Goal: Find specific page/section: Find specific page/section

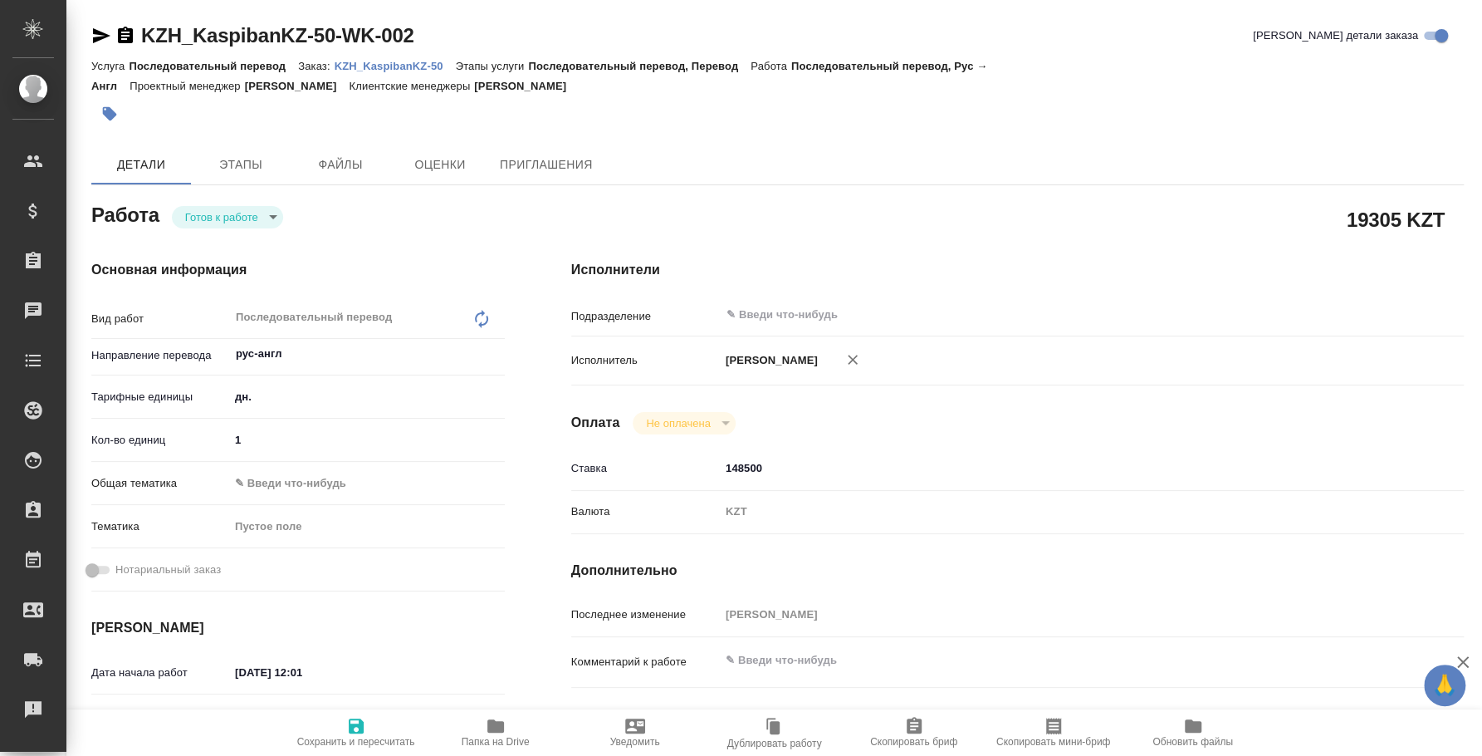
type textarea "x"
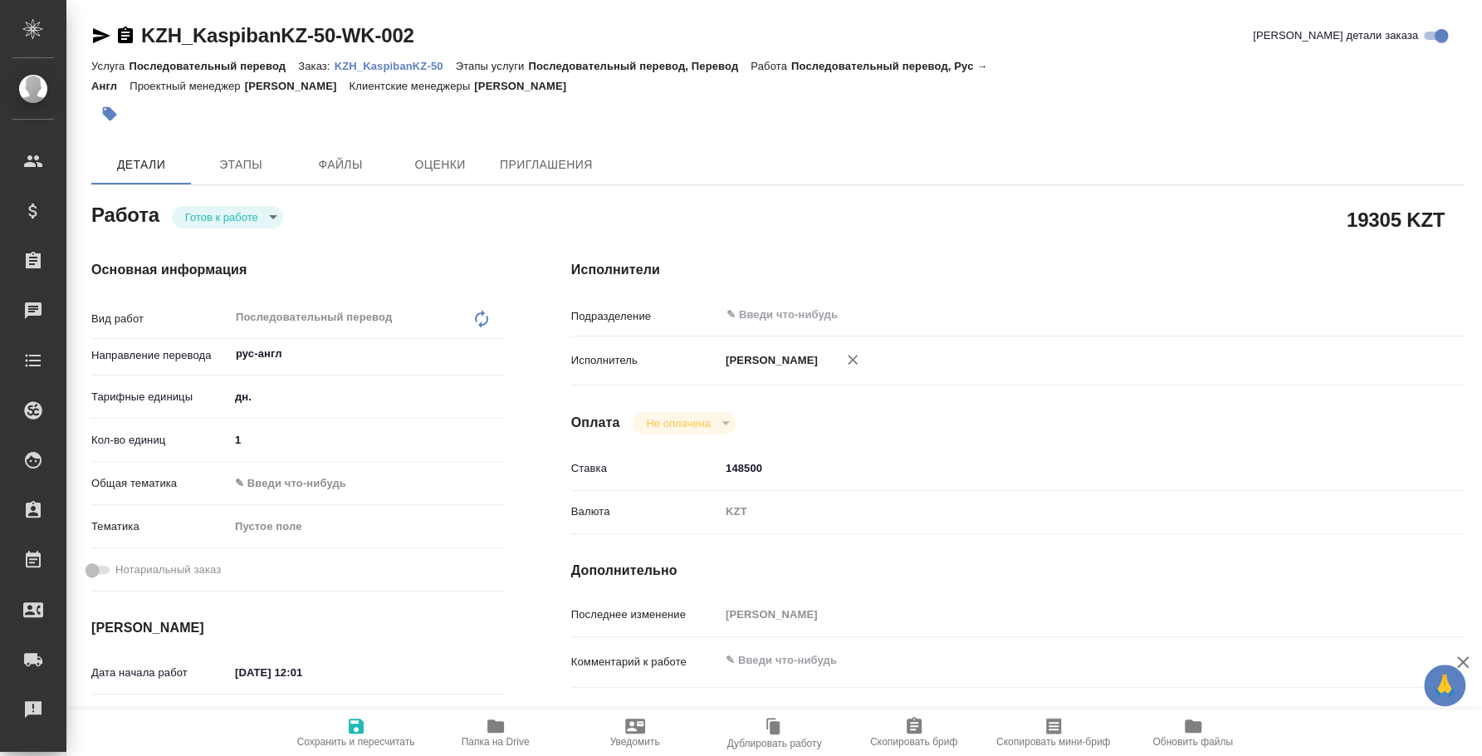
type textarea "x"
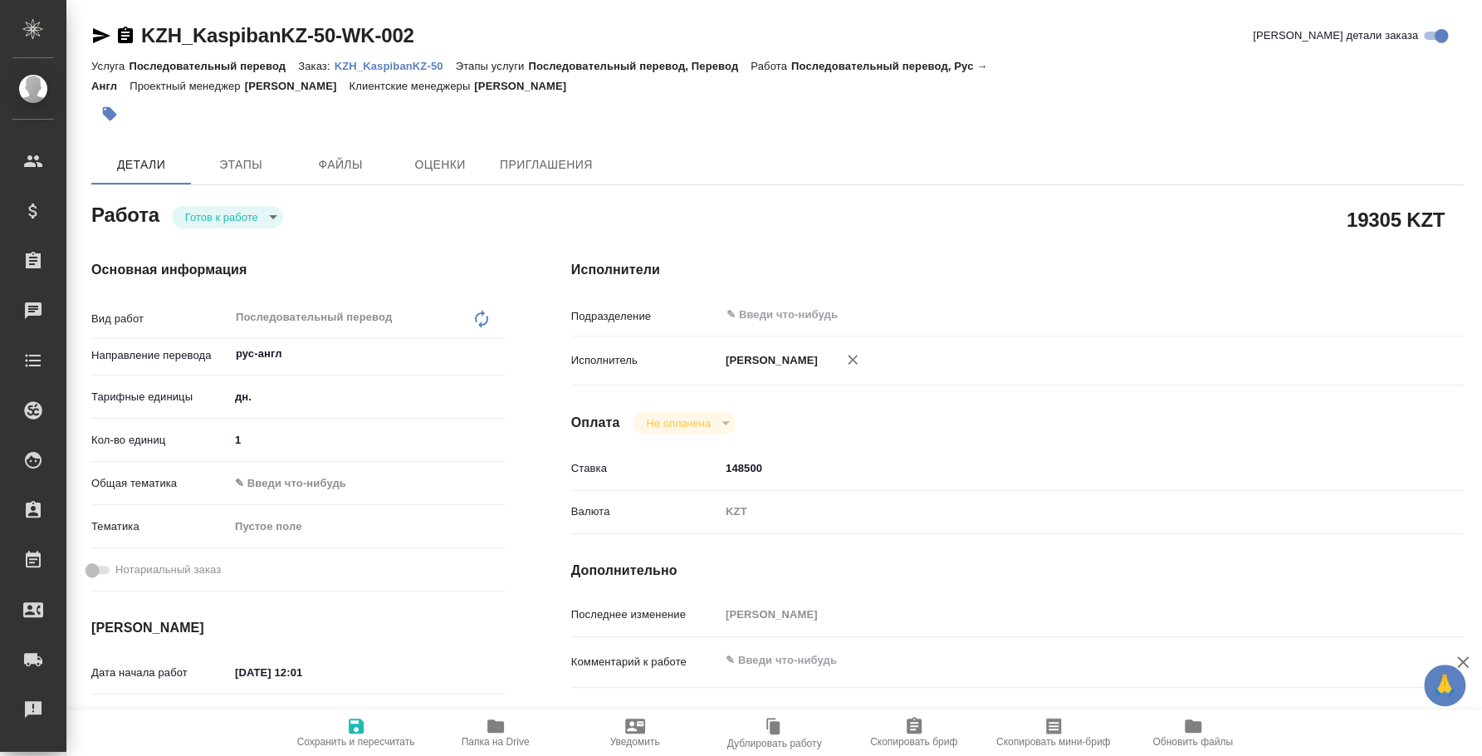
type textarea "x"
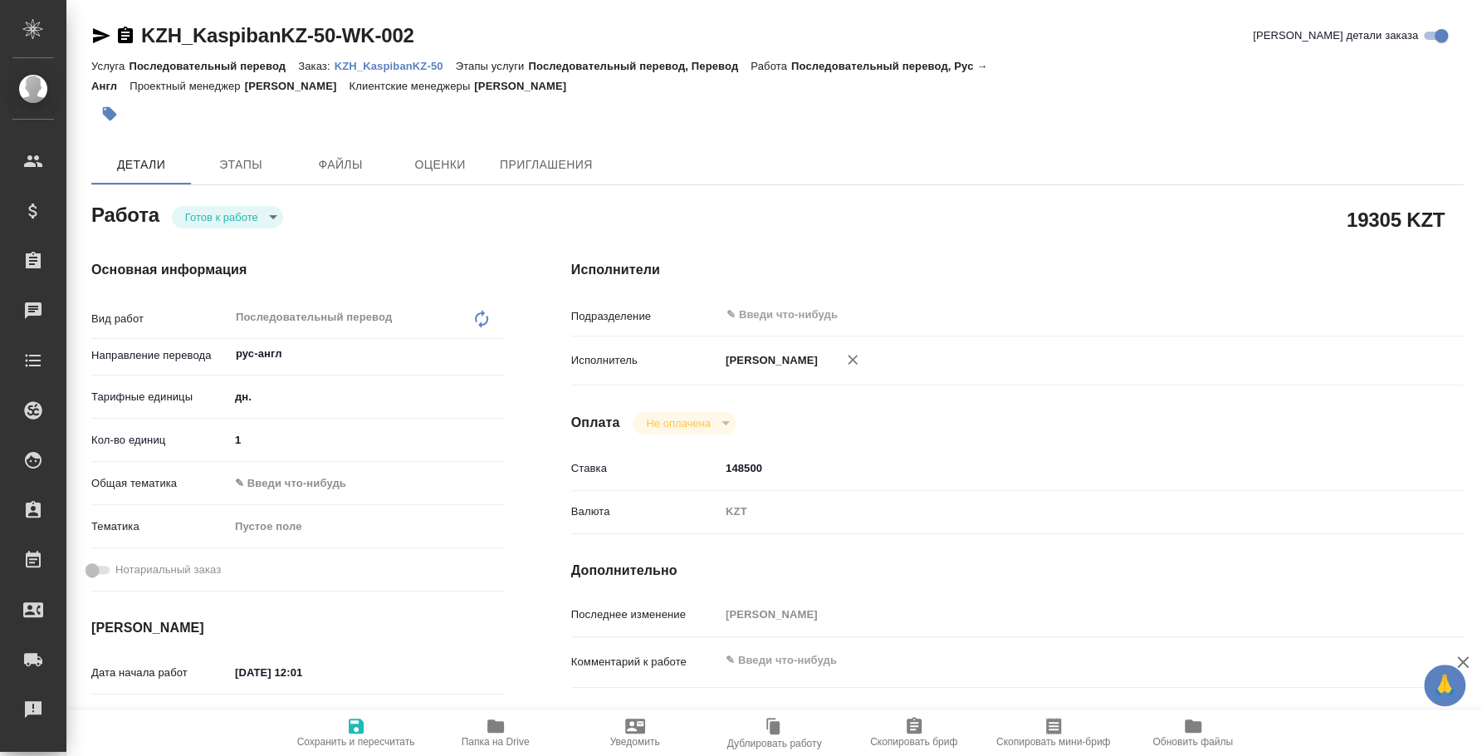
type textarea "x"
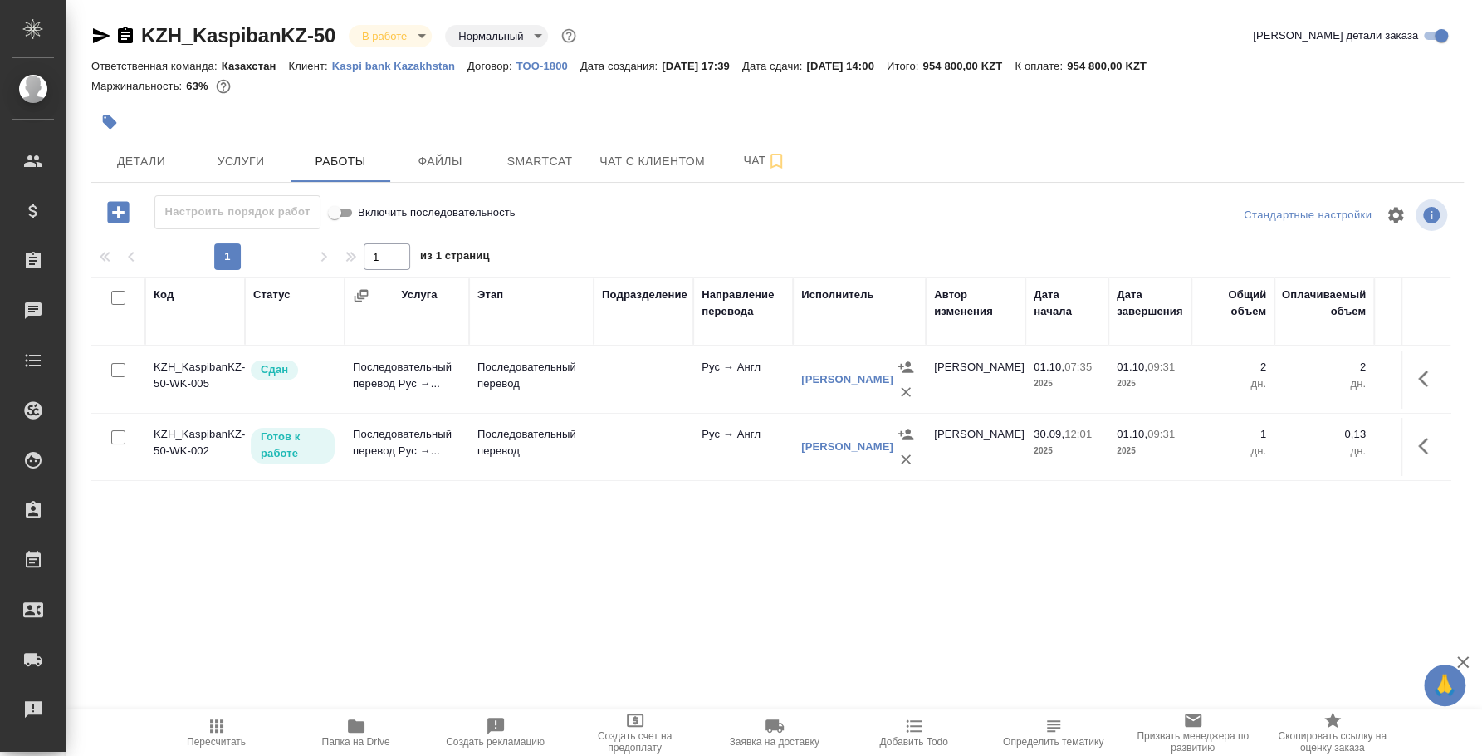
scroll to position [0, 521]
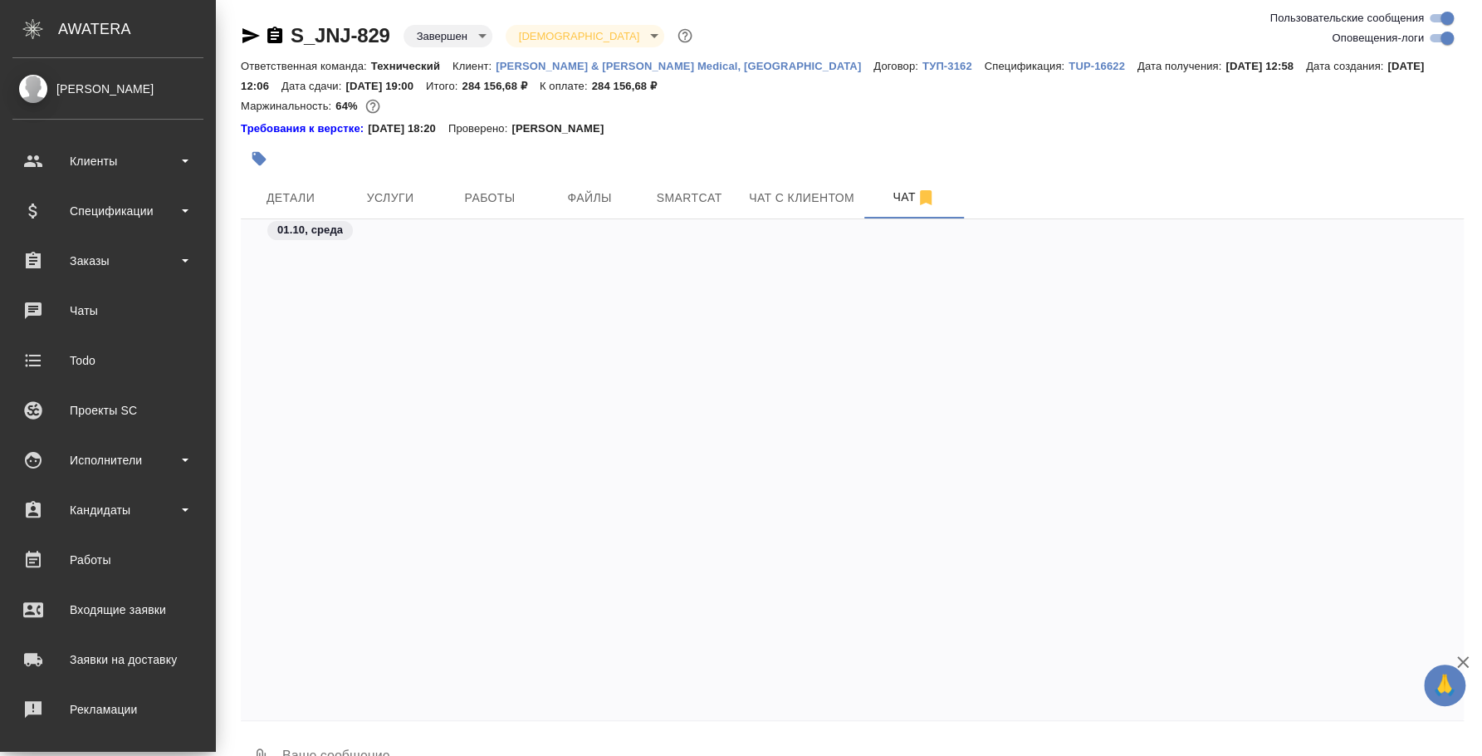
scroll to position [28242, 0]
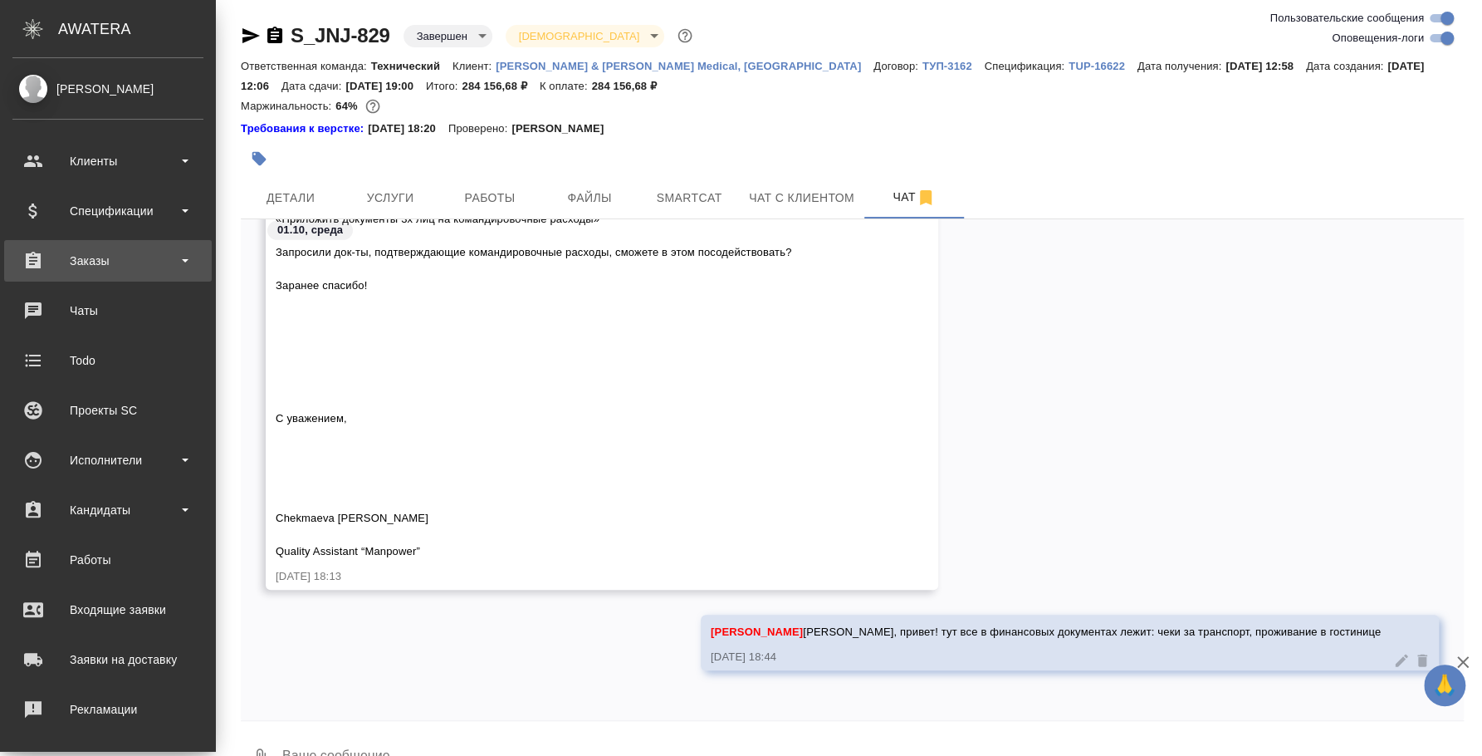
click at [99, 266] on div "Заказы" at bounding box center [107, 260] width 191 height 25
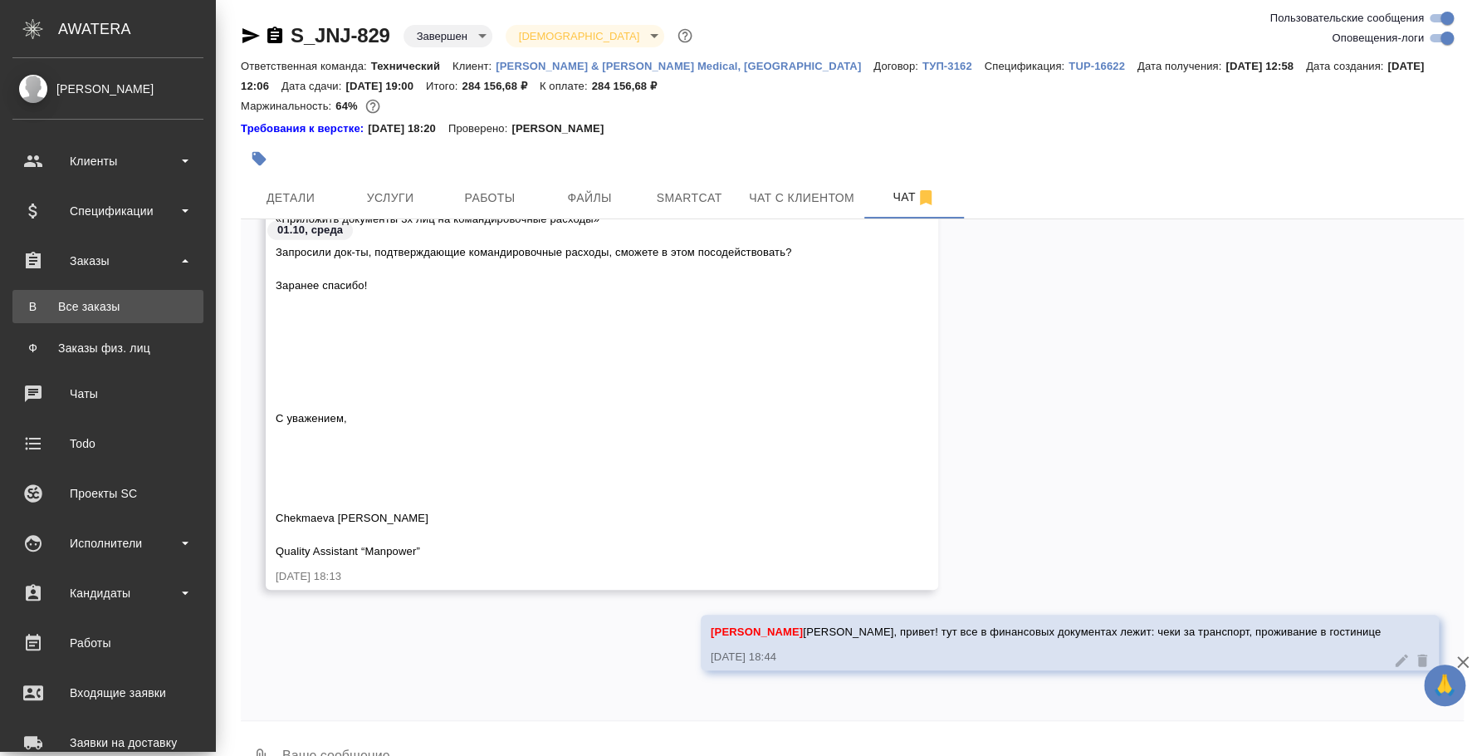
click at [105, 316] on link "В Все заказы" at bounding box center [107, 306] width 191 height 33
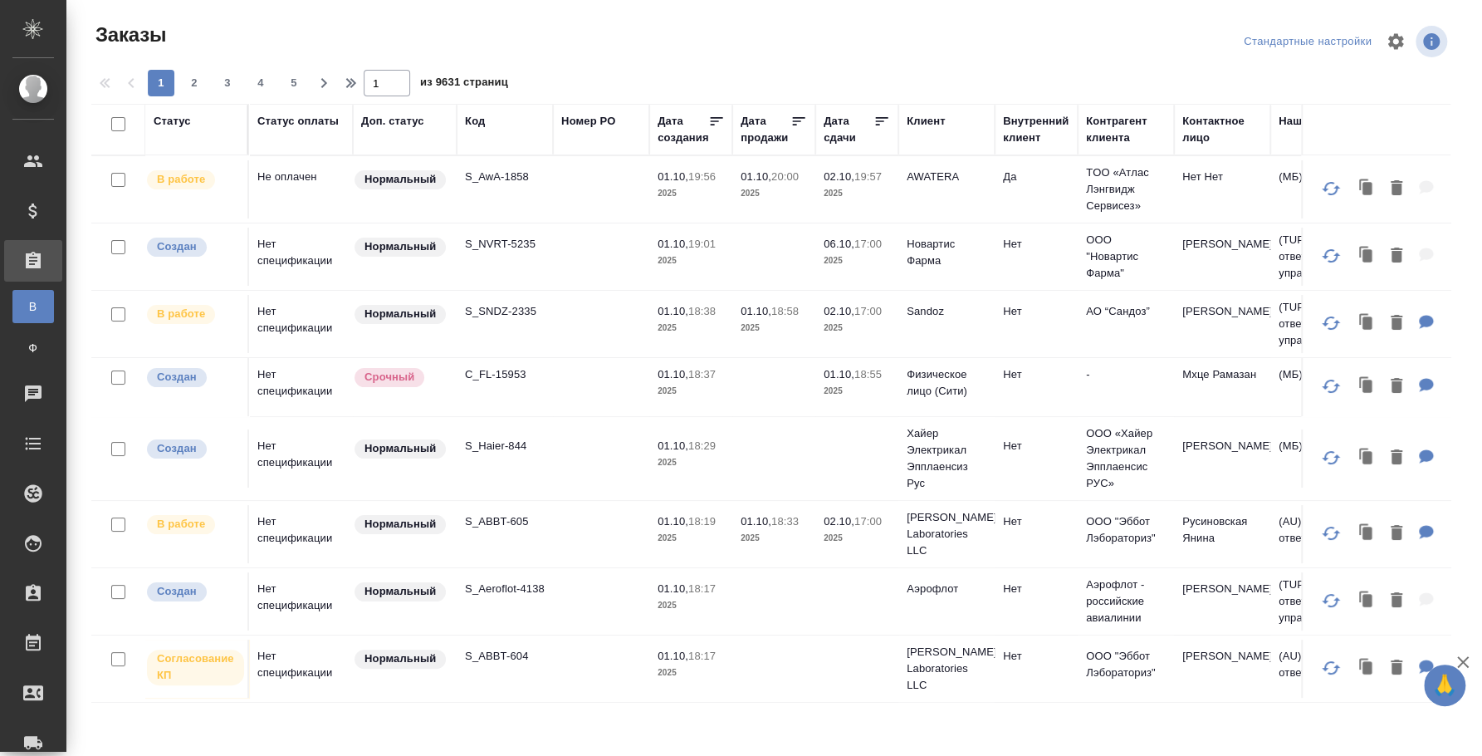
click at [483, 110] on th "Код" at bounding box center [505, 129] width 96 height 51
click at [483, 120] on div "Код" at bounding box center [475, 121] width 20 height 17
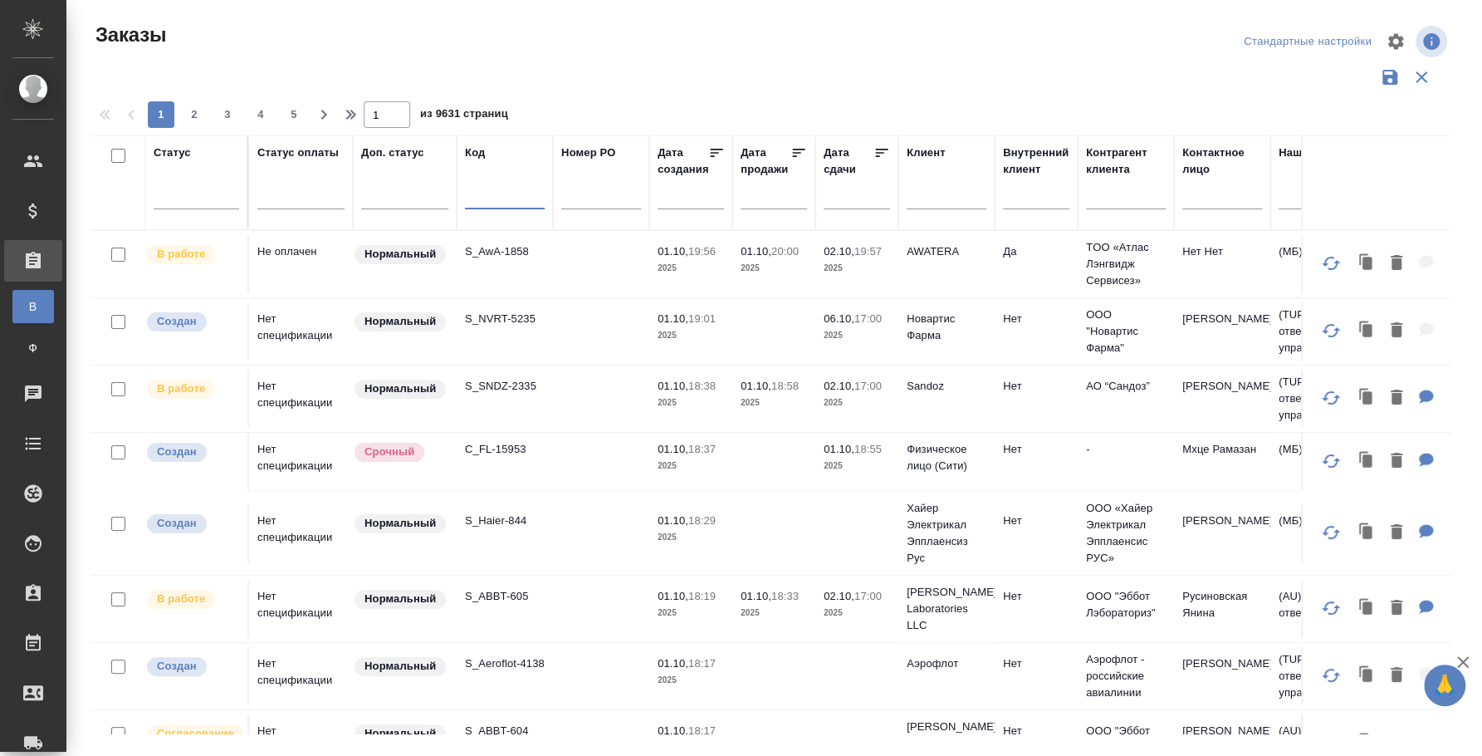
click at [492, 198] on input "text" at bounding box center [505, 199] width 80 height 21
paste input "C3_SPBGMU-1"
type input "C3_SPBGMU-1"
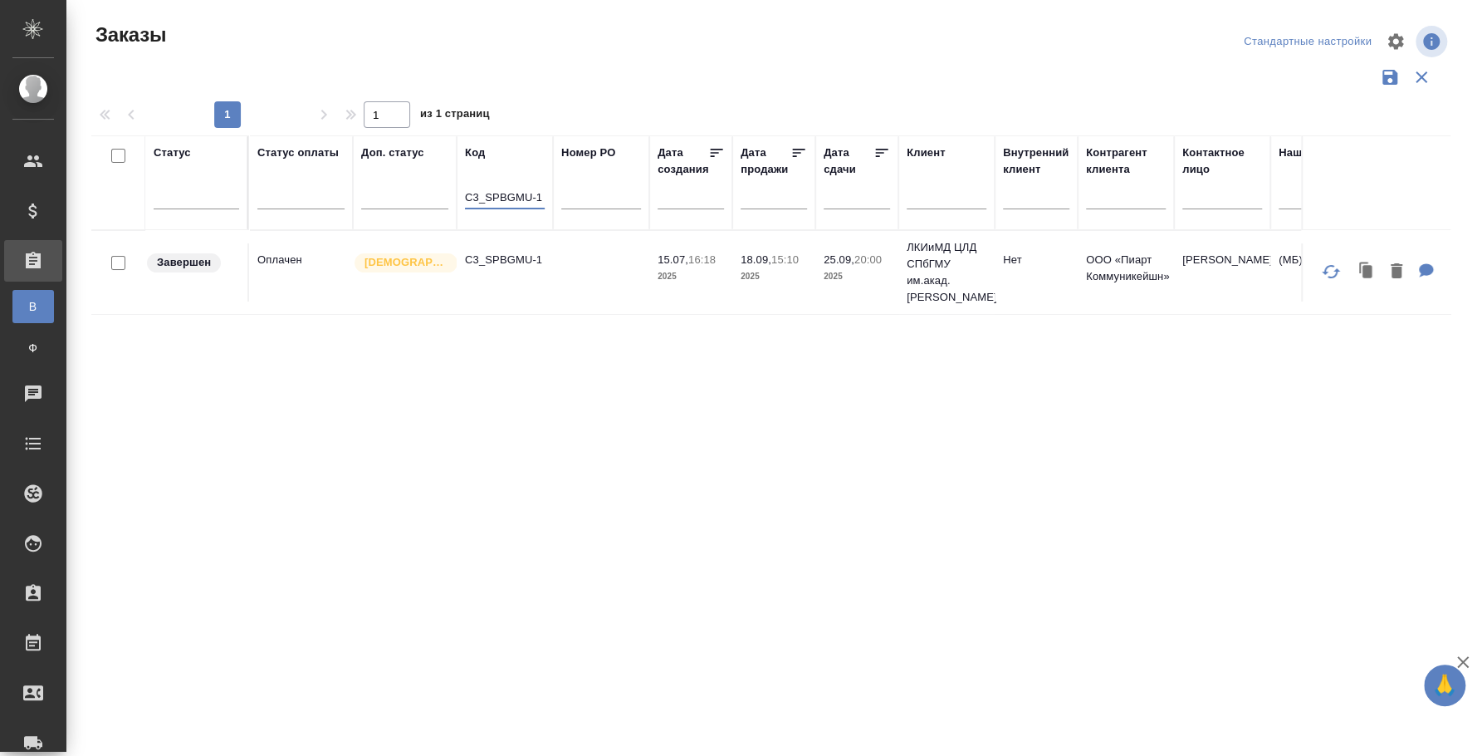
click at [562, 261] on td at bounding box center [601, 272] width 96 height 58
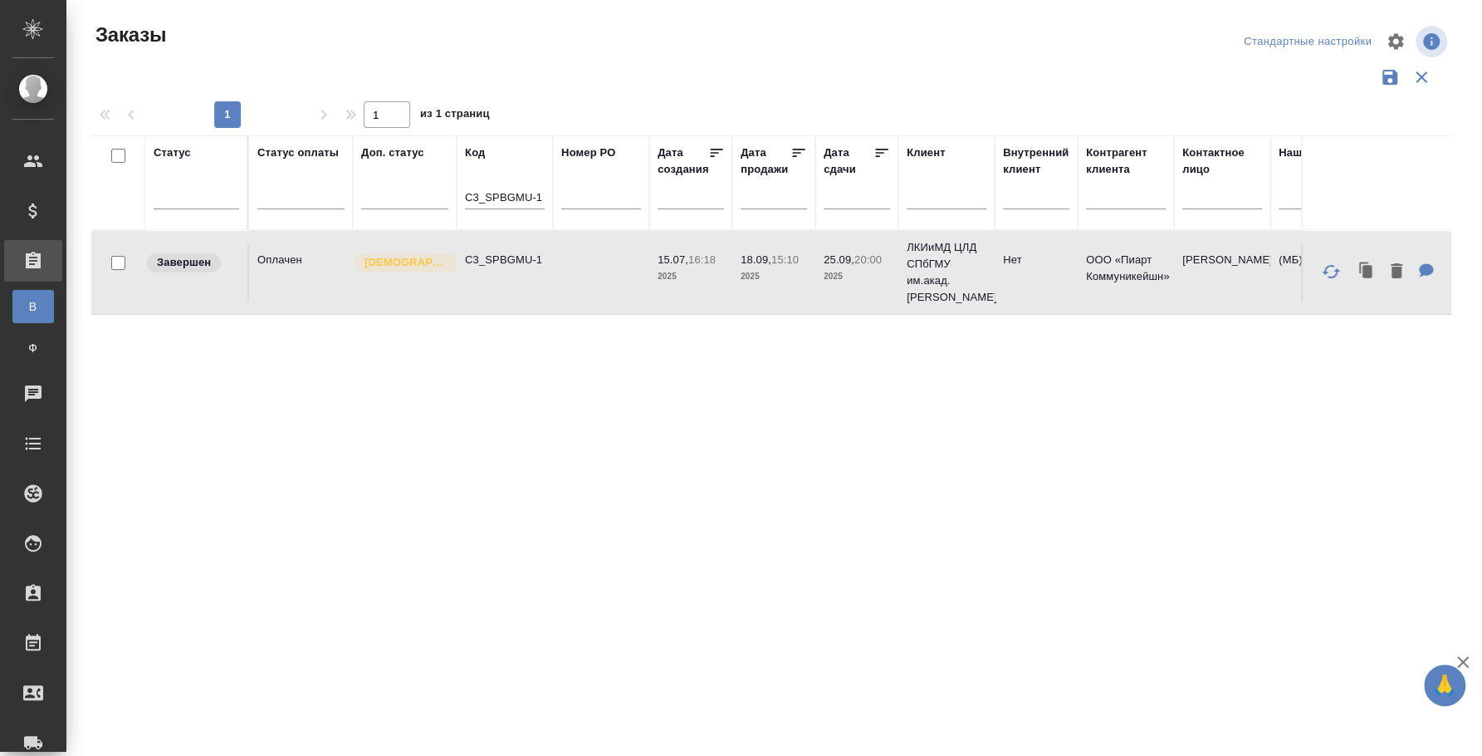
click at [562, 261] on td at bounding box center [601, 272] width 96 height 58
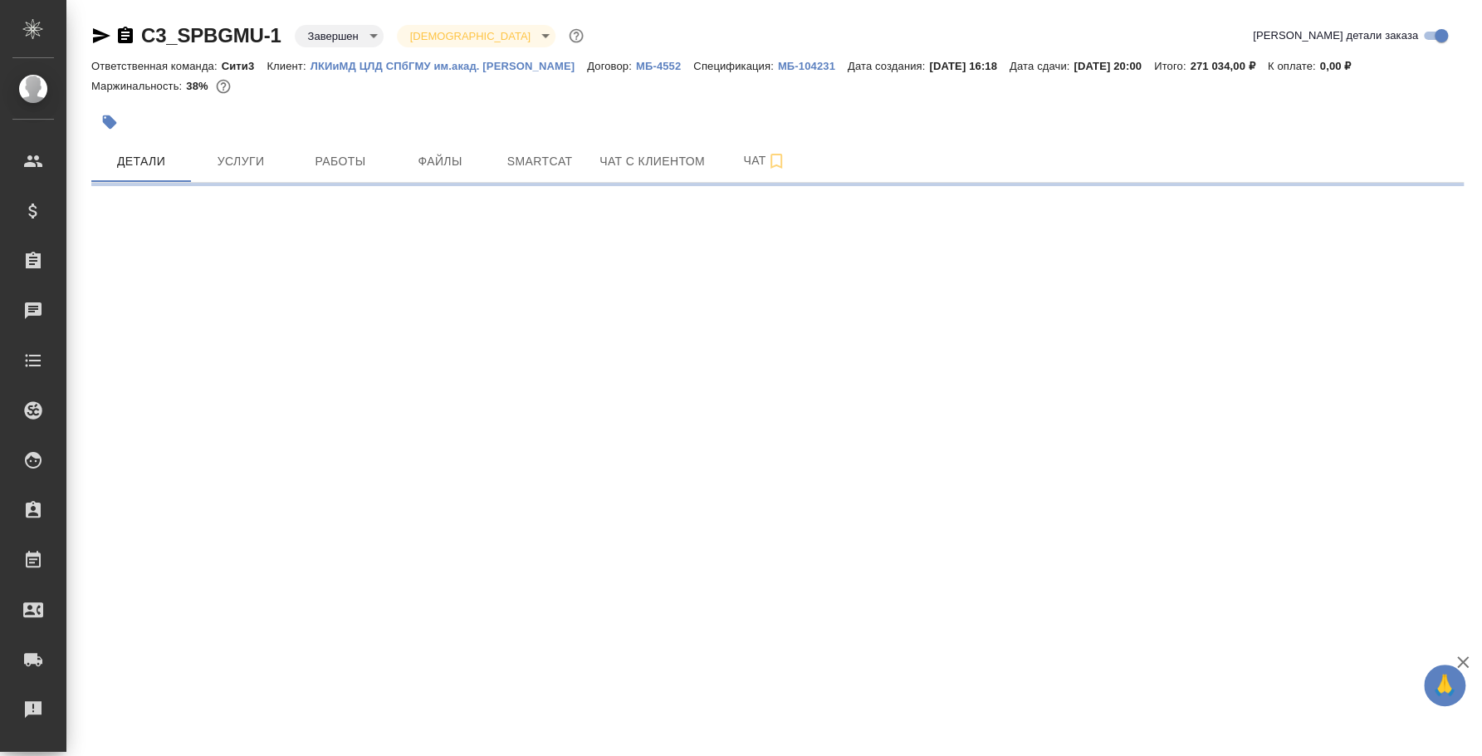
select select "RU"
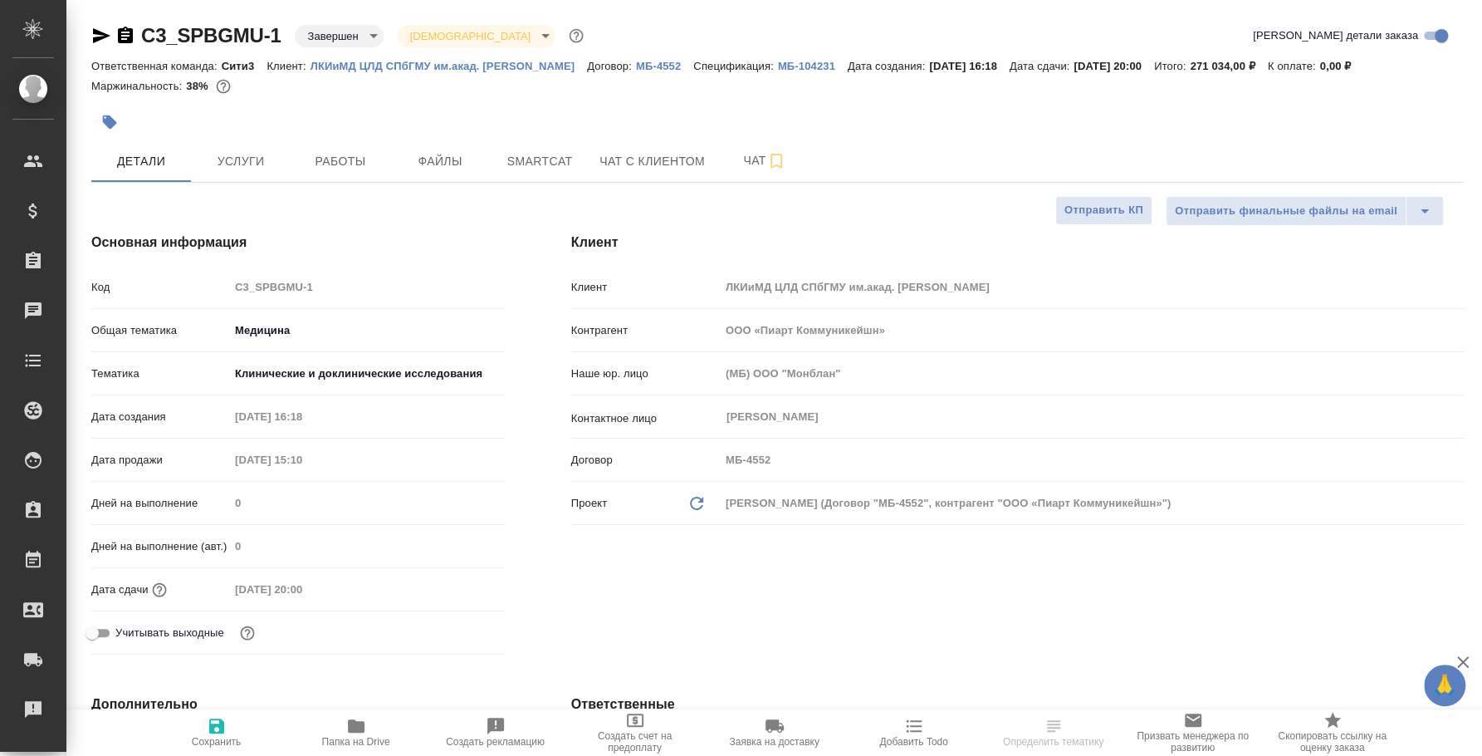
type textarea "x"
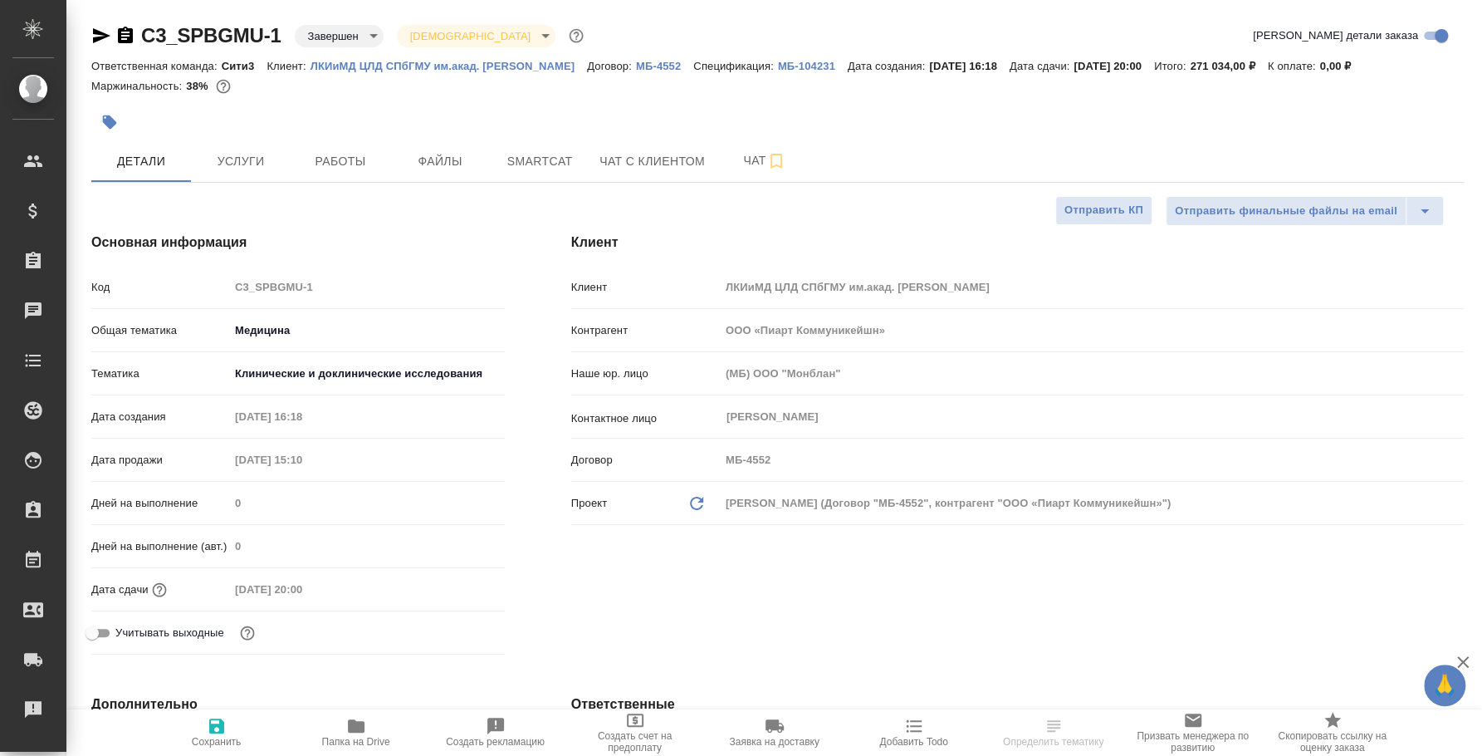
type textarea "x"
type input "[PERSON_NAME]"
type input "Баданян Артак"
type textarea "x"
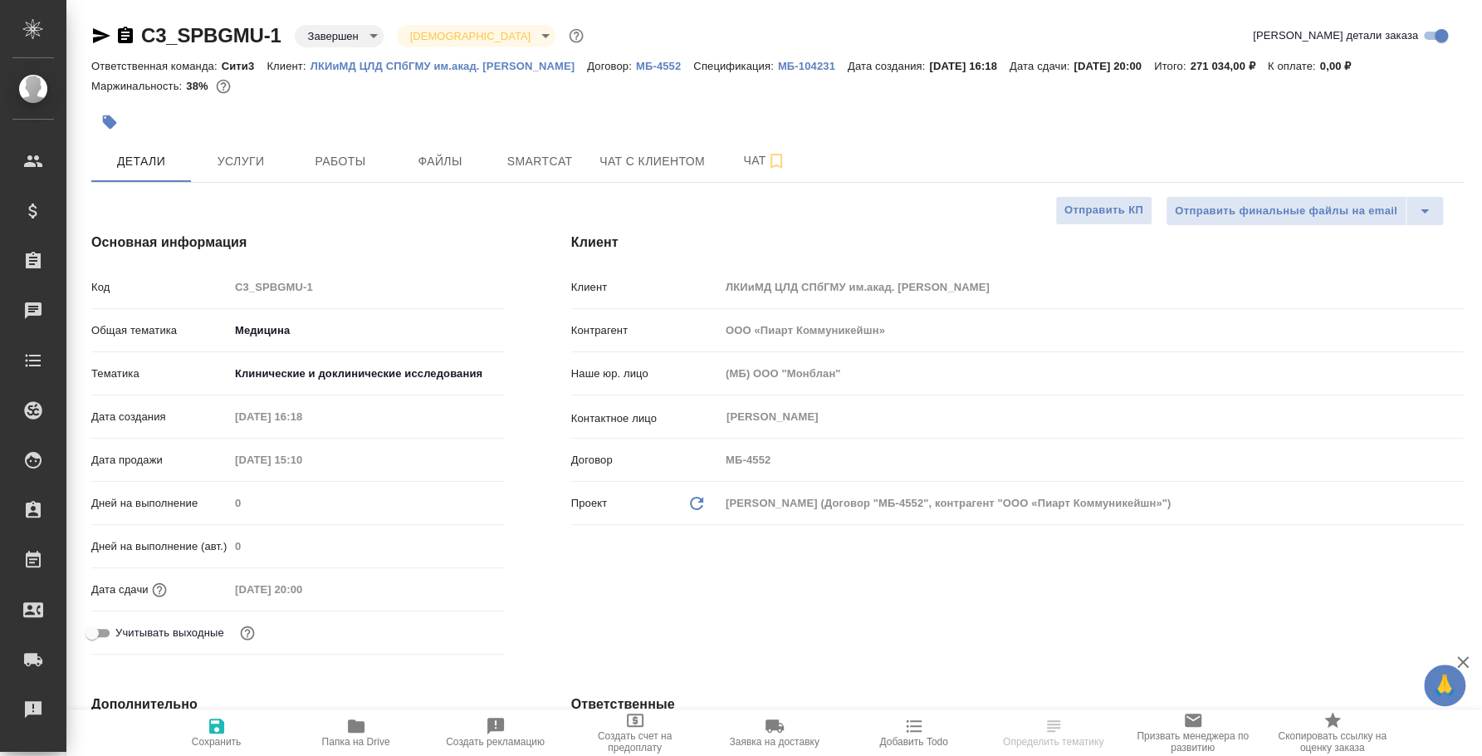
type textarea "x"
click at [316, 169] on span "Работы" at bounding box center [341, 161] width 80 height 21
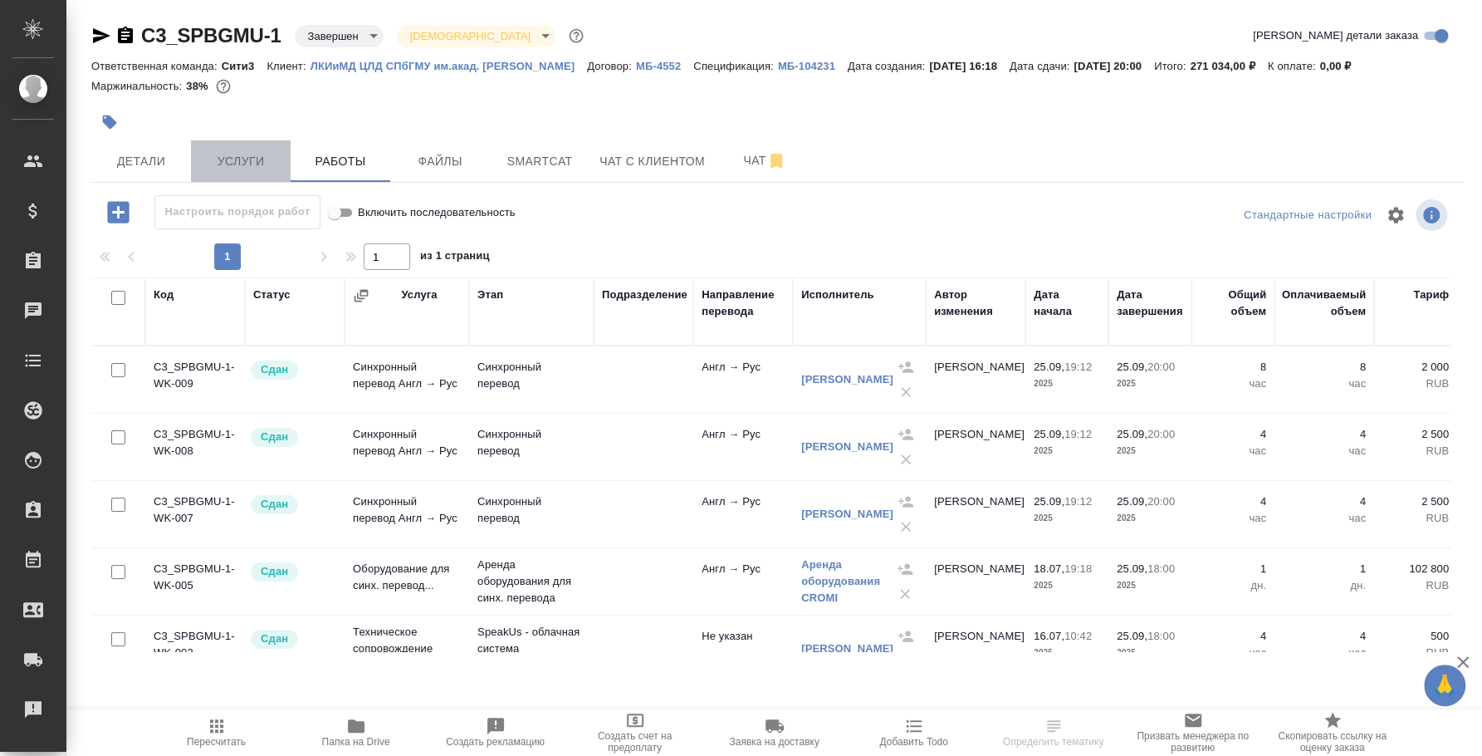
click at [242, 167] on span "Услуги" at bounding box center [241, 161] width 80 height 21
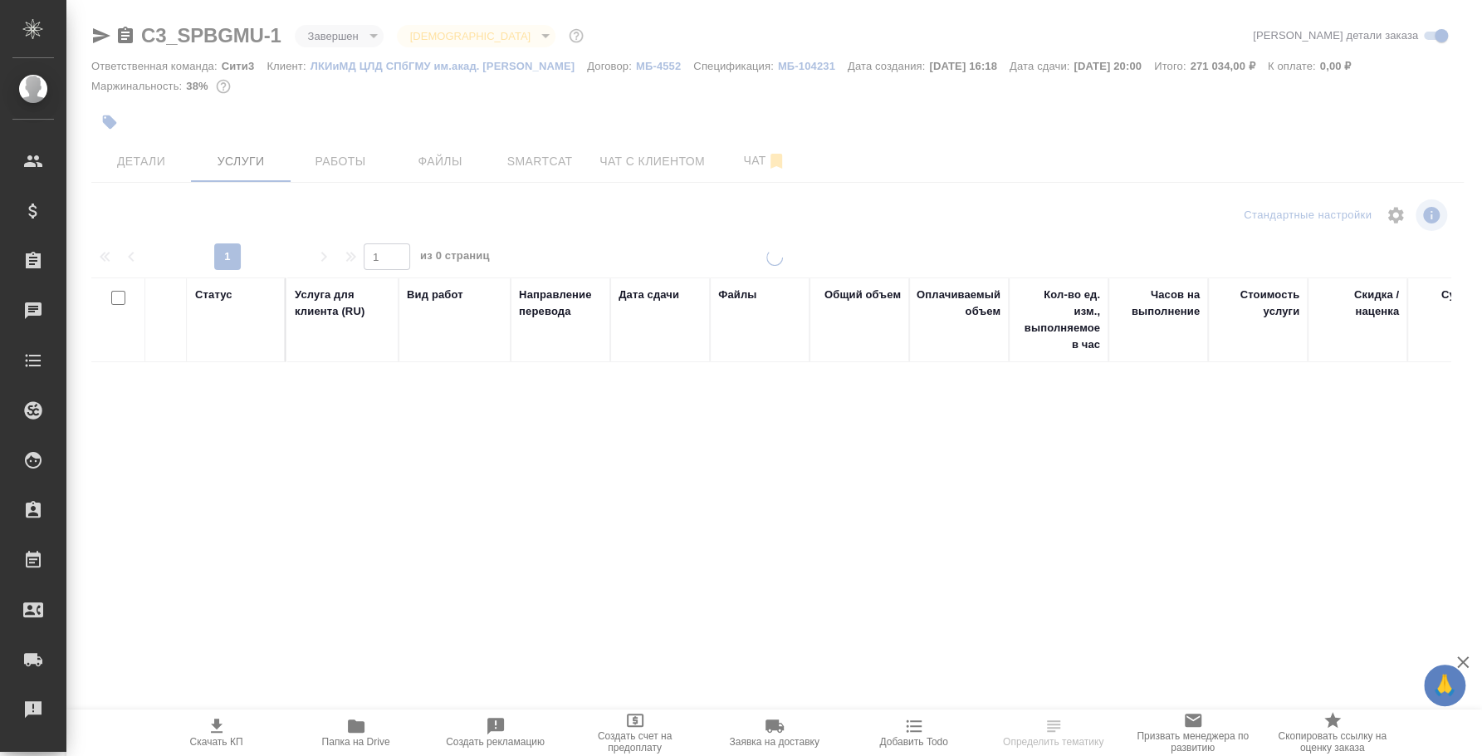
click at [141, 165] on span "Детали" at bounding box center [141, 161] width 80 height 21
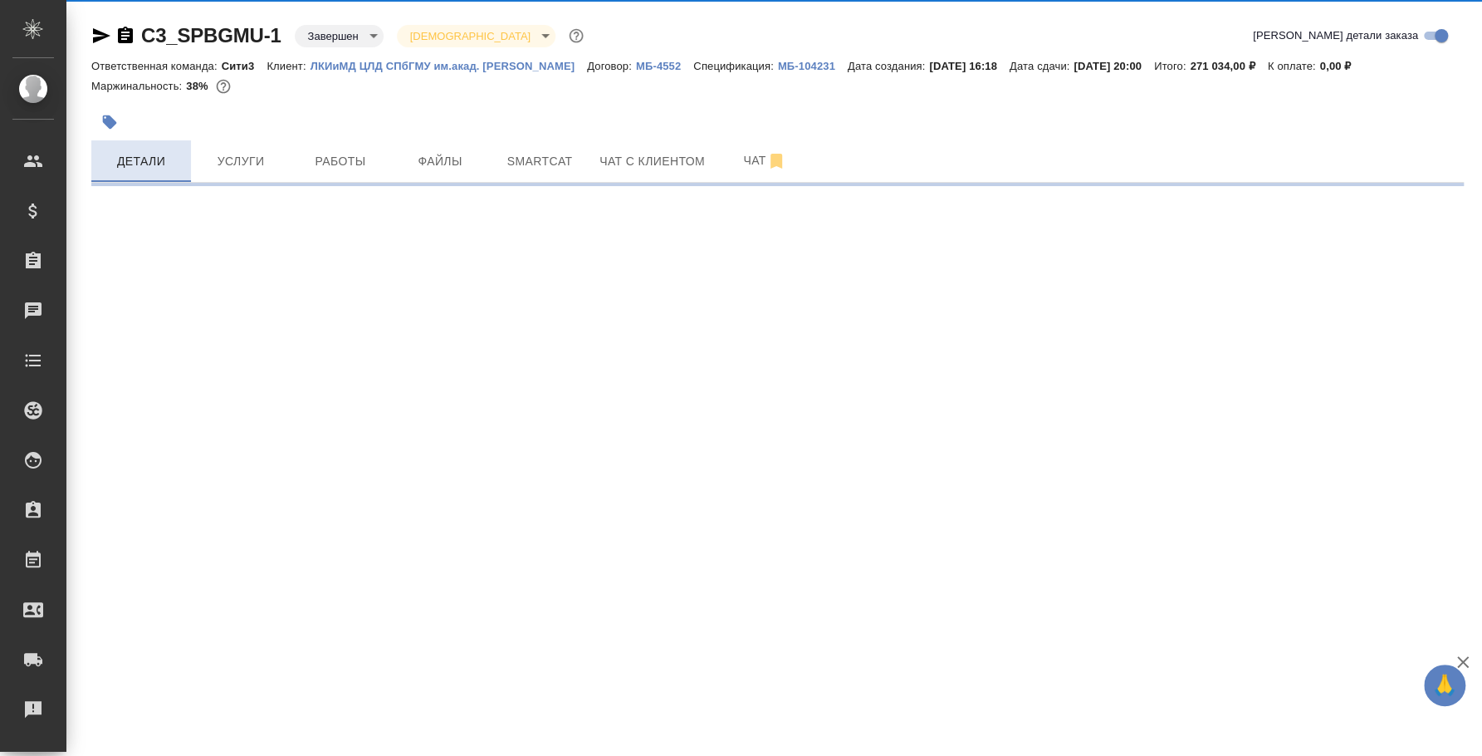
select select "RU"
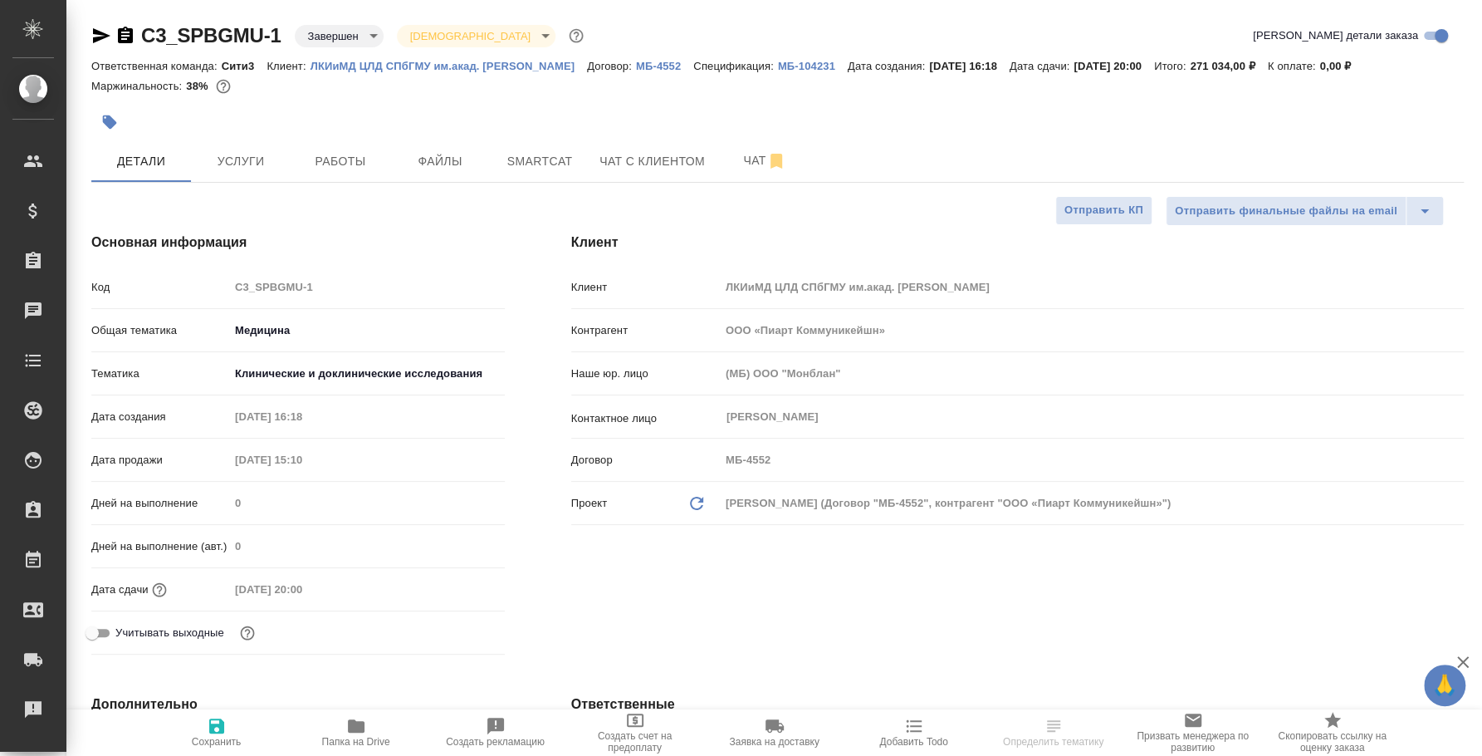
type textarea "x"
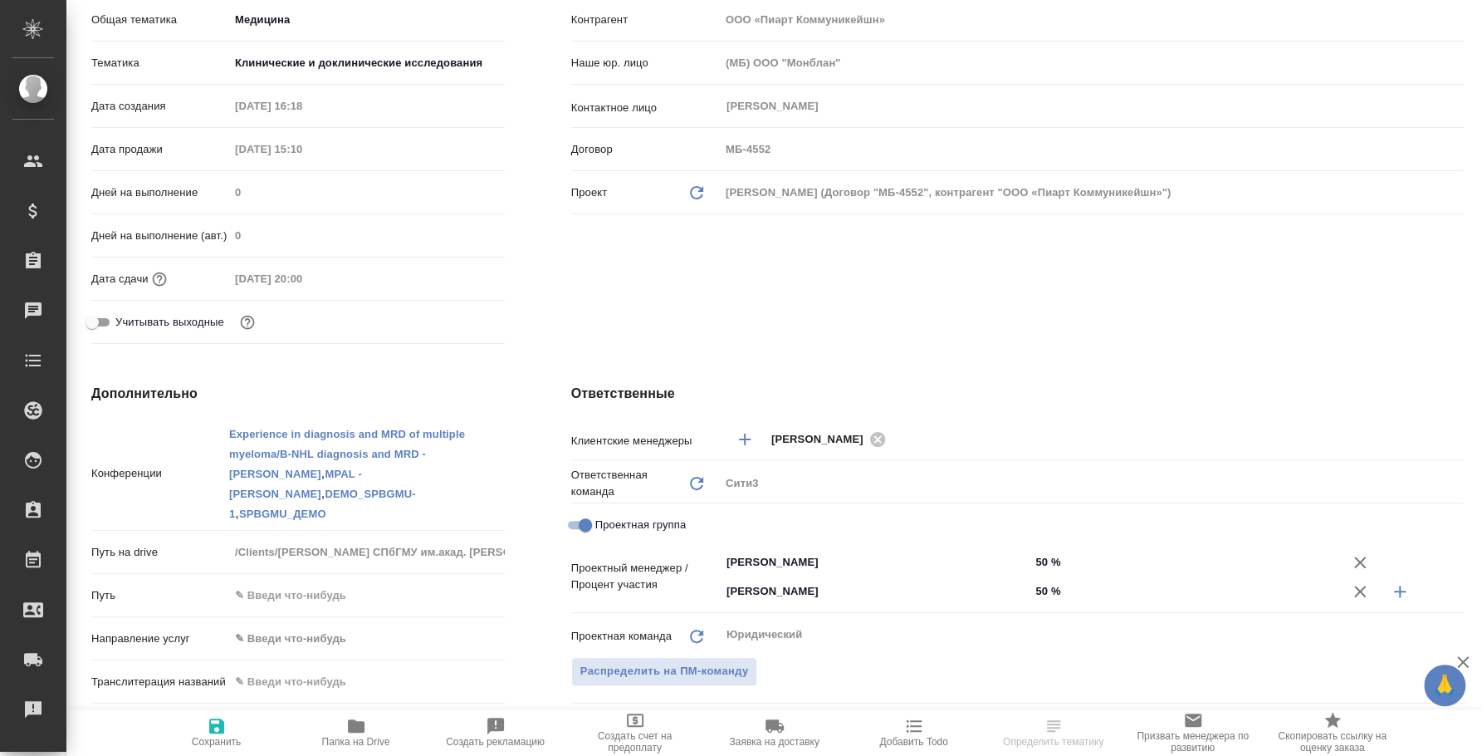
scroll to position [414, 0]
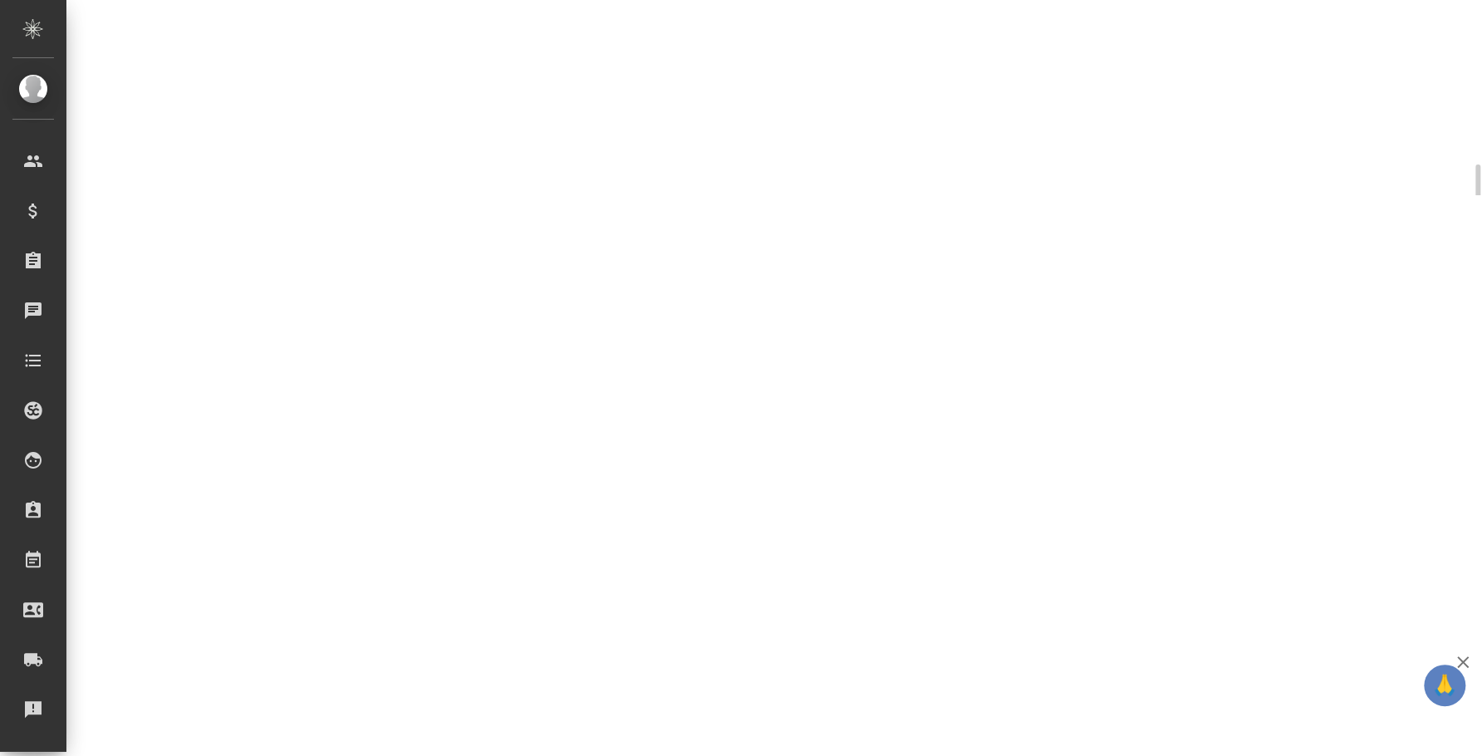
select select "RU"
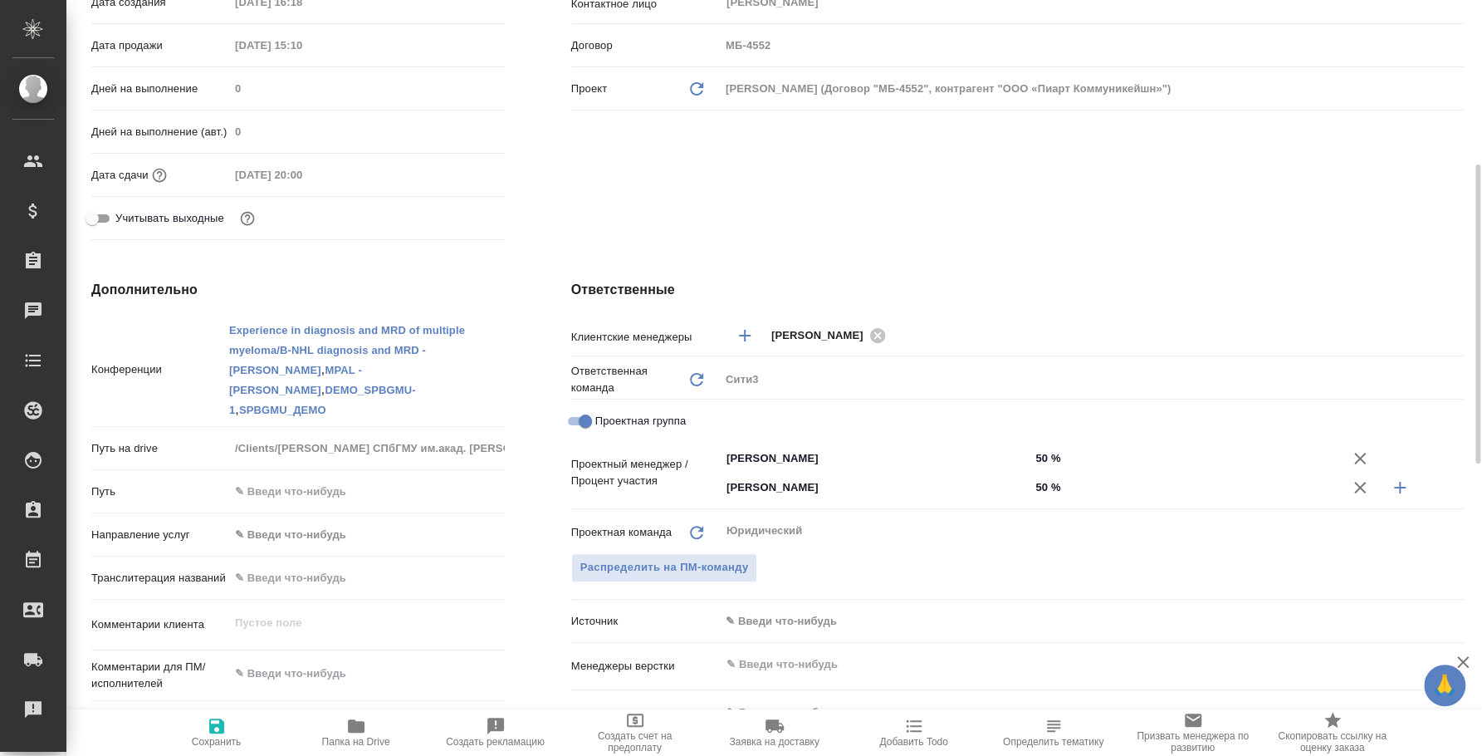
type textarea "x"
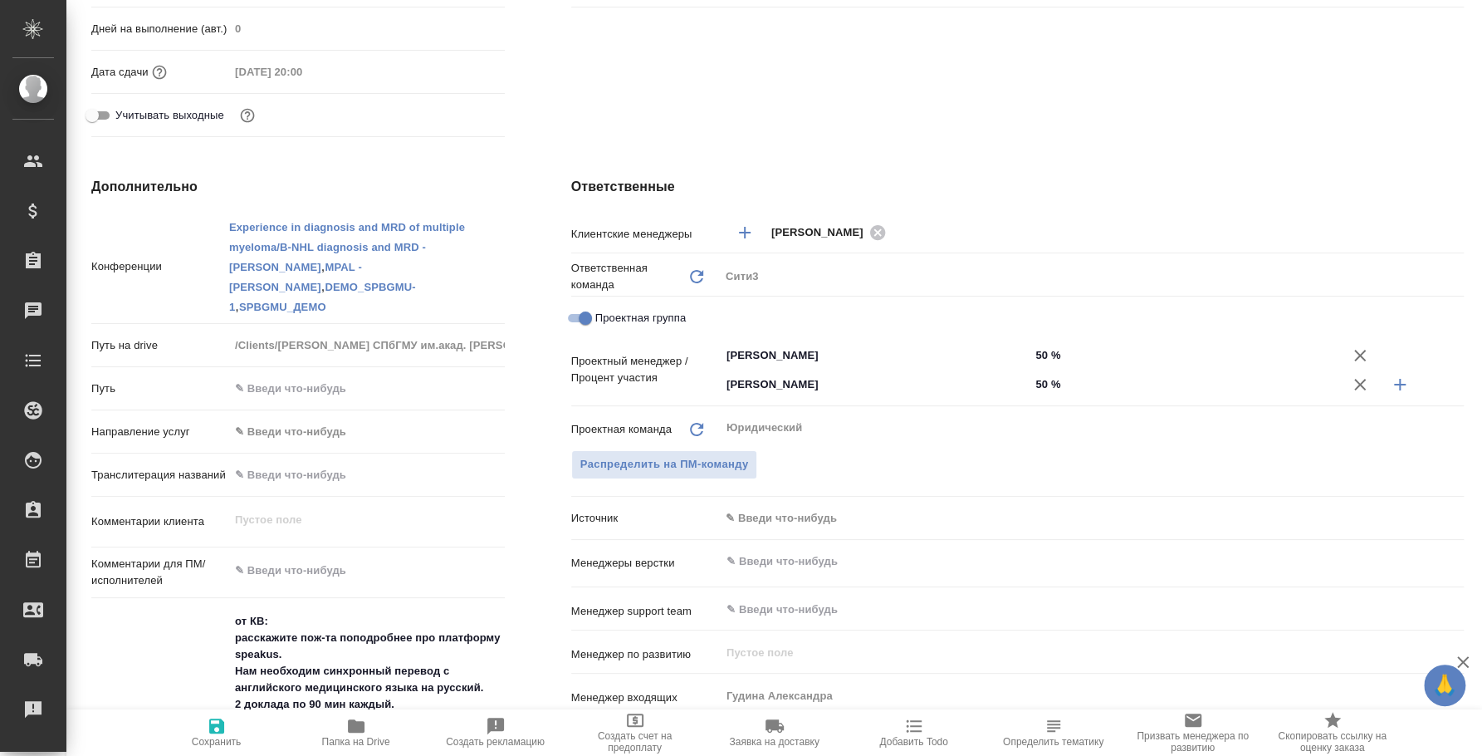
scroll to position [0, 0]
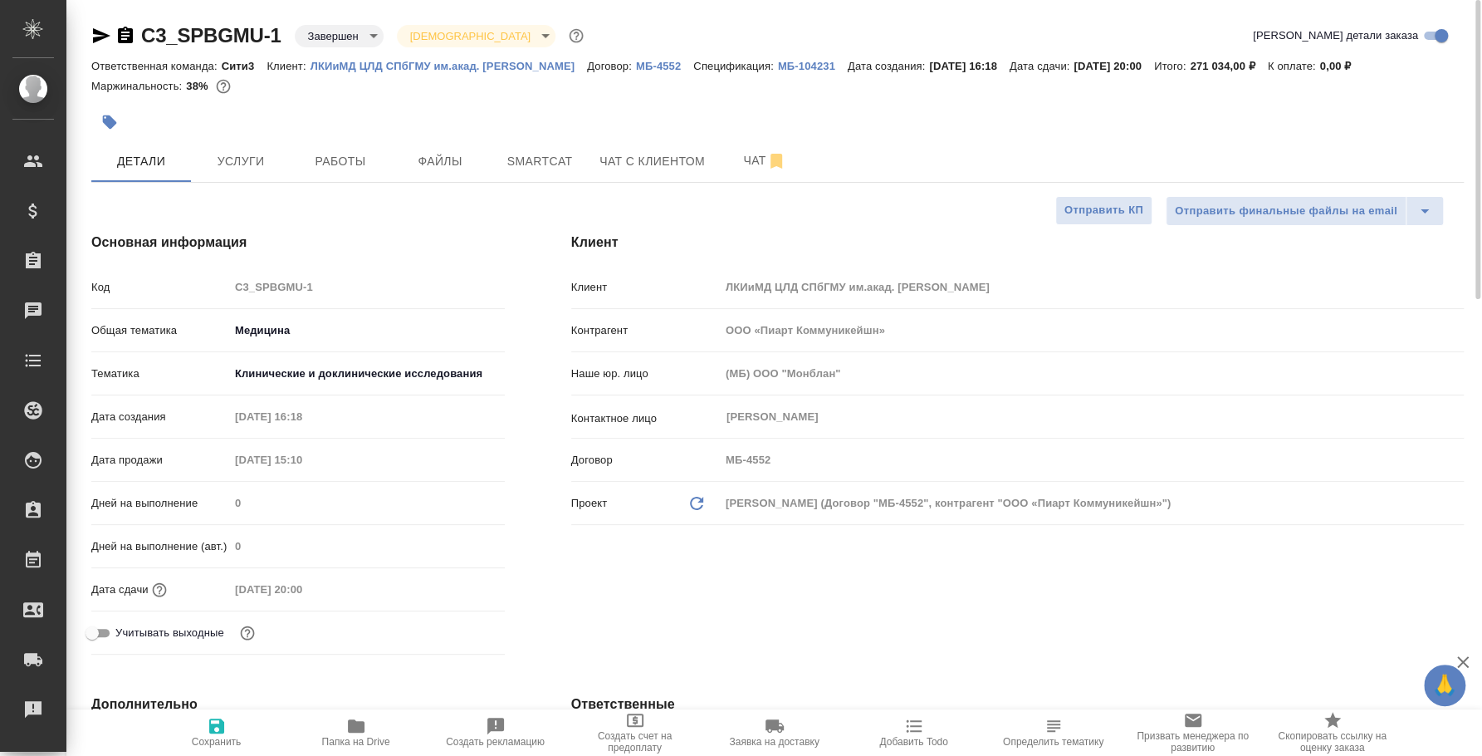
type textarea "x"
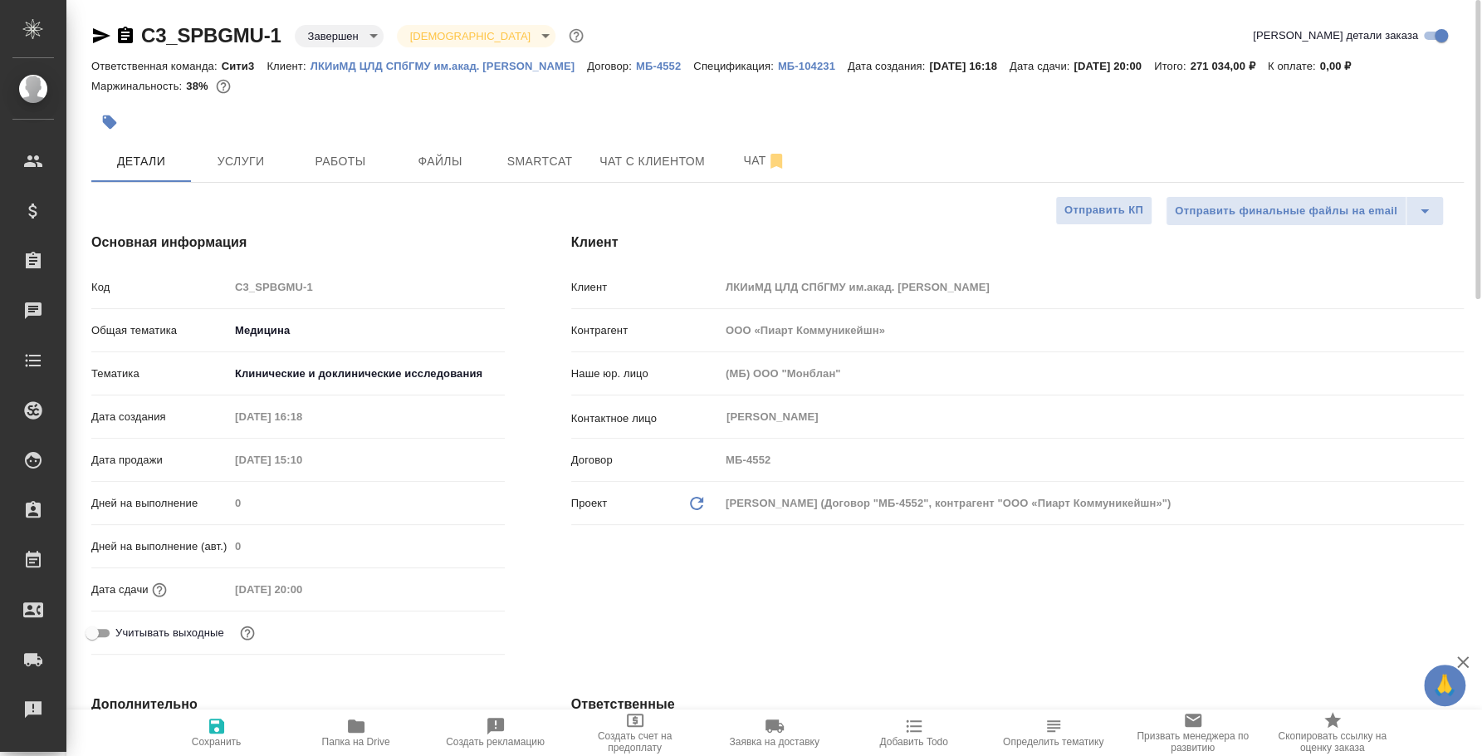
type textarea "x"
click at [361, 154] on span "Работы" at bounding box center [341, 161] width 80 height 21
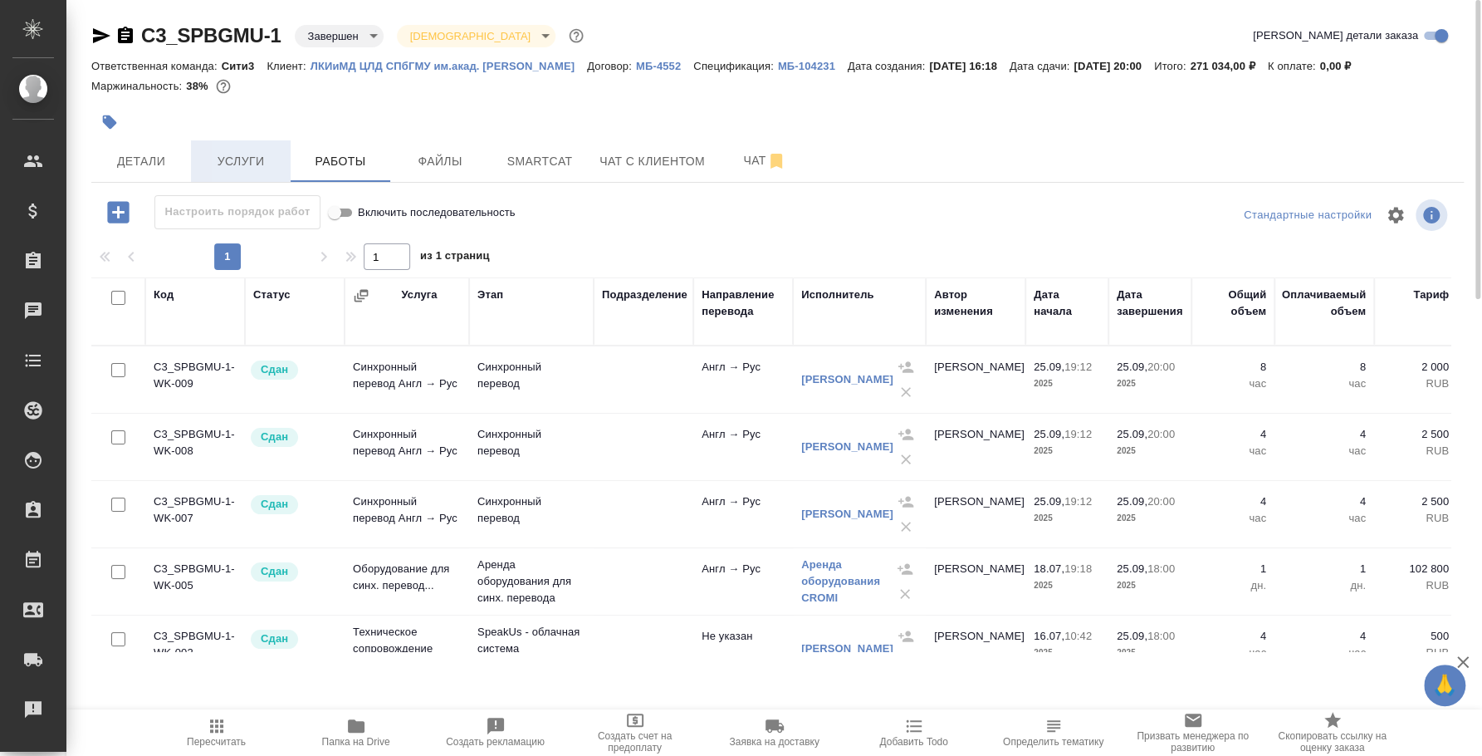
click at [256, 164] on span "Услуги" at bounding box center [241, 161] width 80 height 21
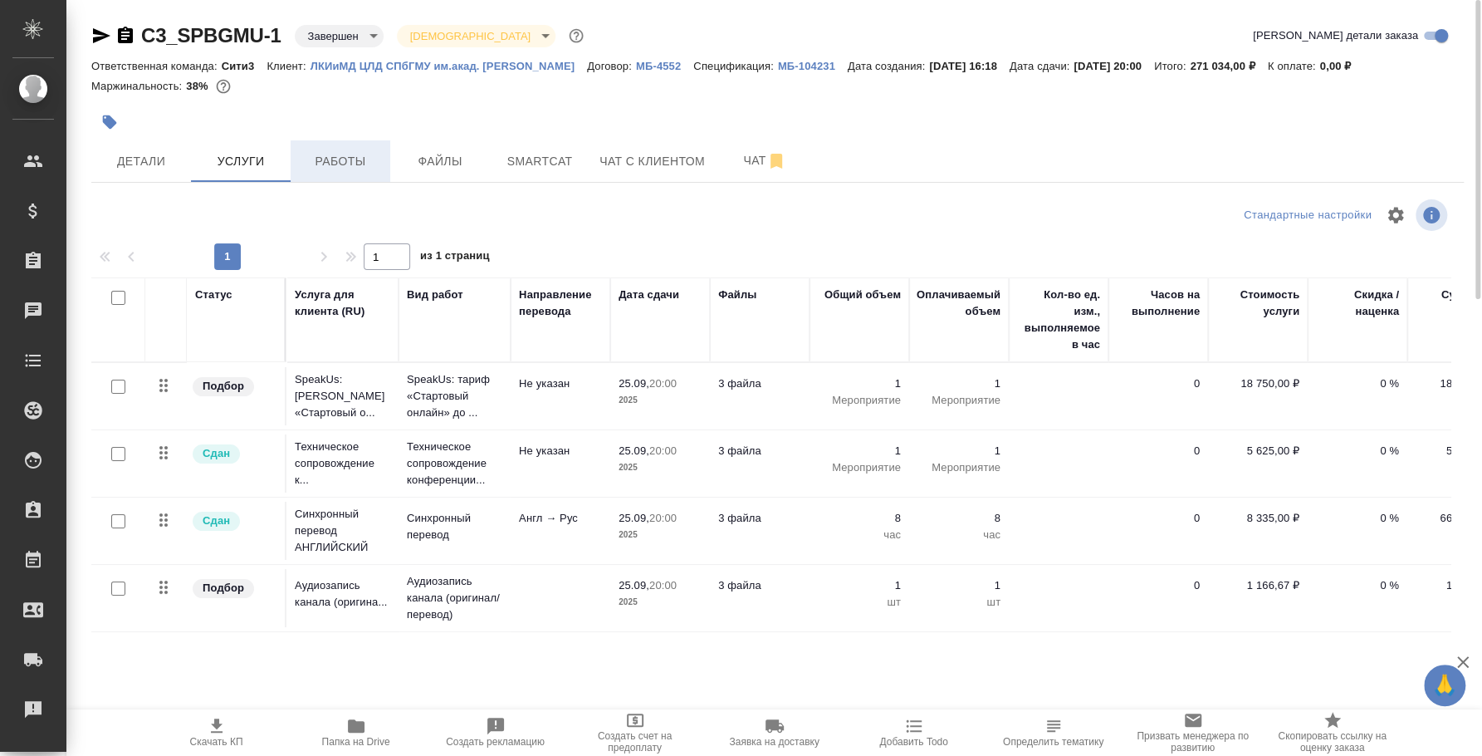
click at [346, 154] on span "Работы" at bounding box center [341, 161] width 80 height 21
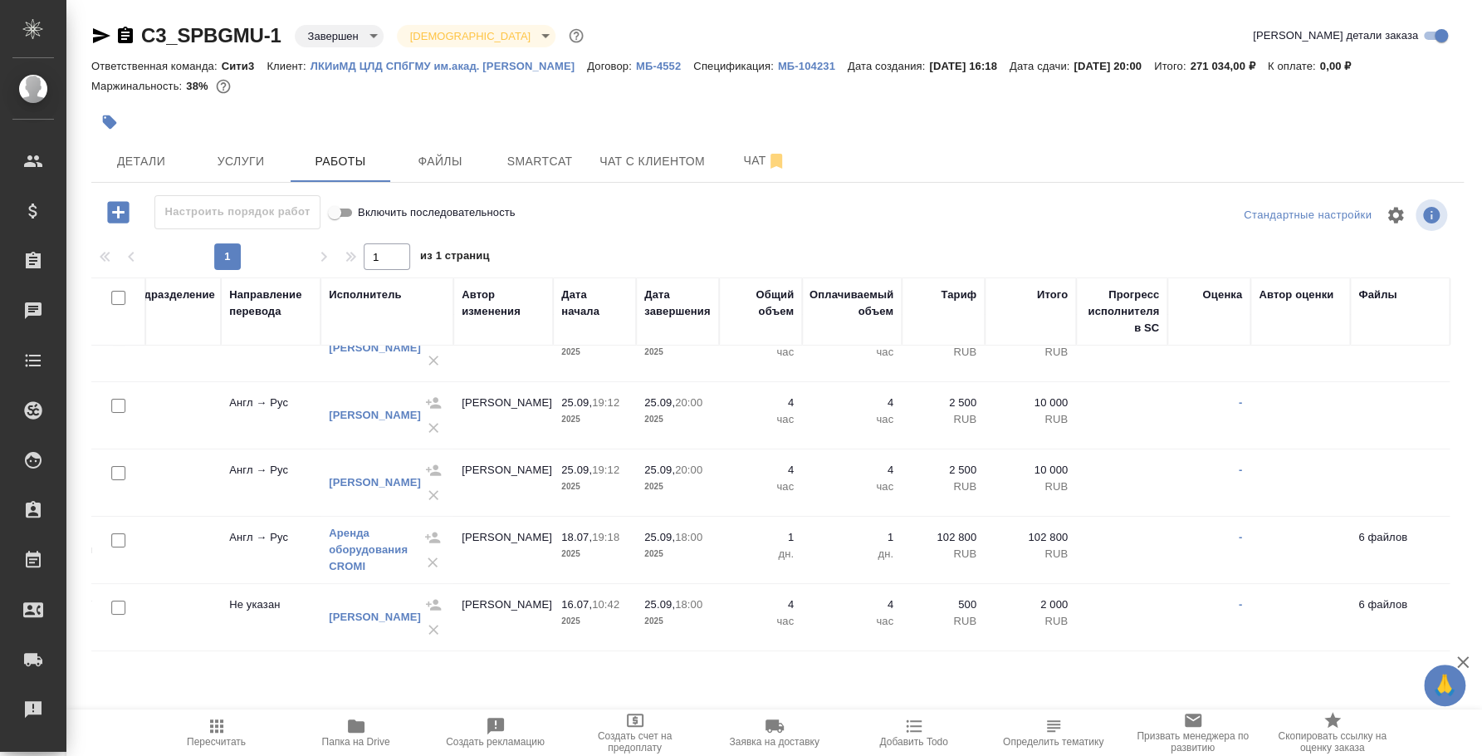
scroll to position [47, 0]
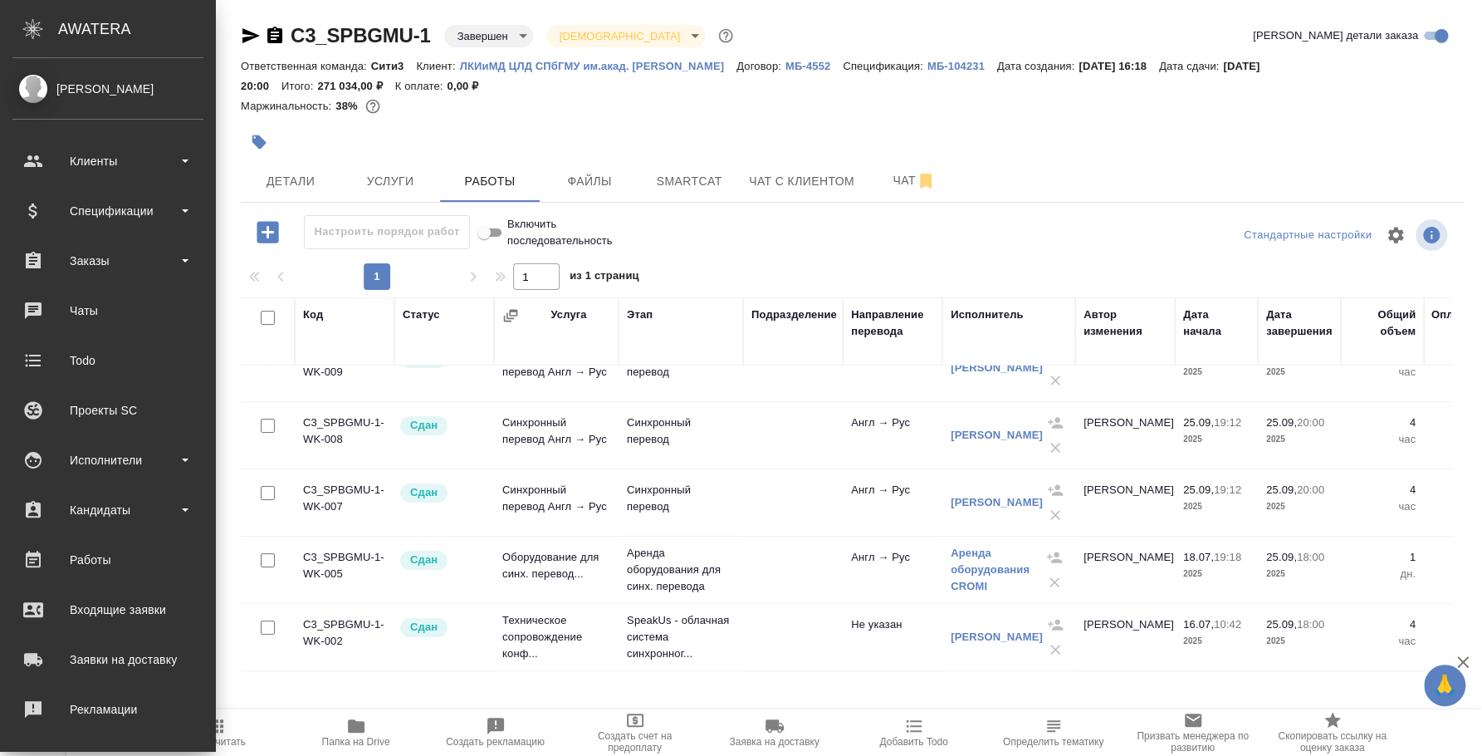
click at [101, 432] on ul "Клиенты Спецификации Заказы 0 Чаты Todo Проекты SC Исполнители Кандидаты Работы…" at bounding box center [108, 505] width 216 height 747
click at [102, 443] on div "Исполнители" at bounding box center [108, 460] width 208 height 42
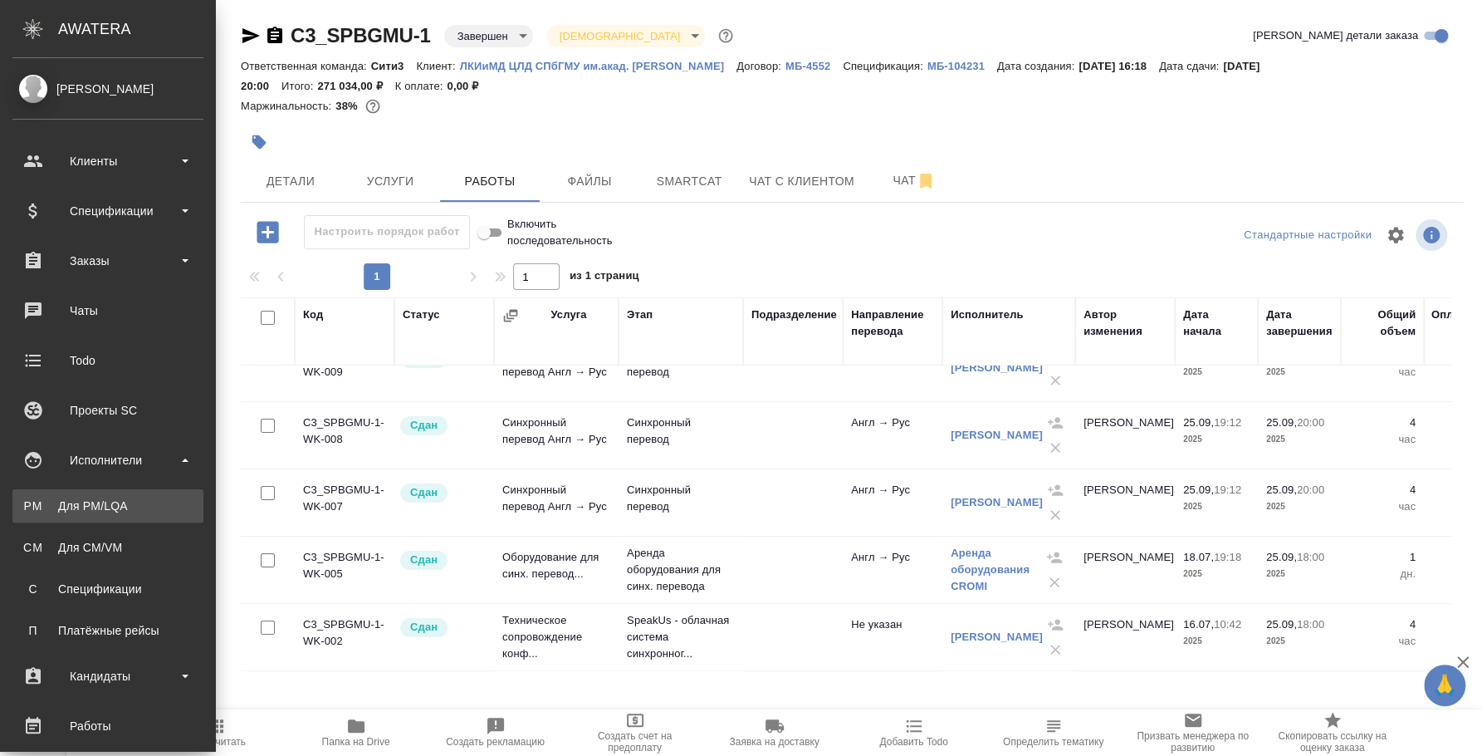
click at [106, 490] on link "PM Для PM/LQA" at bounding box center [107, 505] width 191 height 33
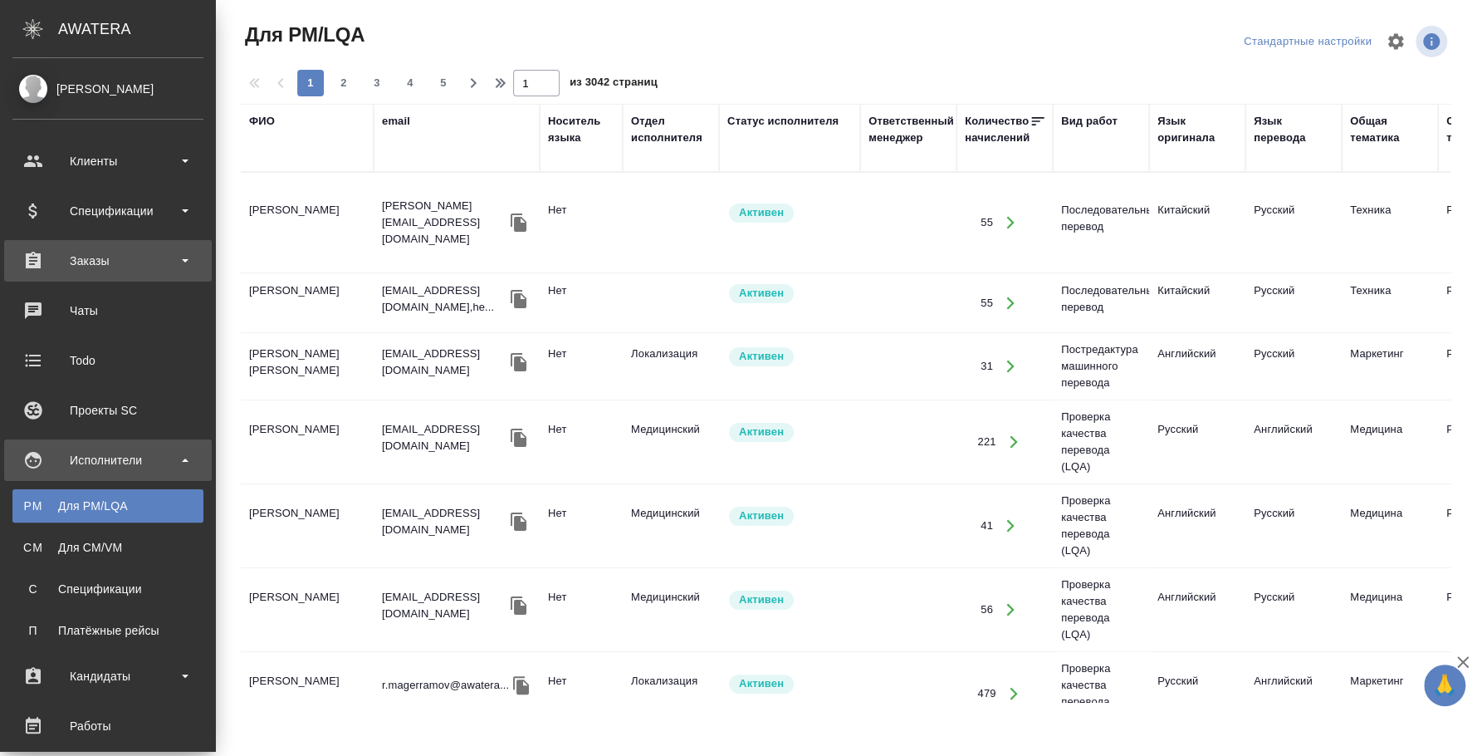
click at [80, 273] on div "Заказы" at bounding box center [108, 261] width 208 height 42
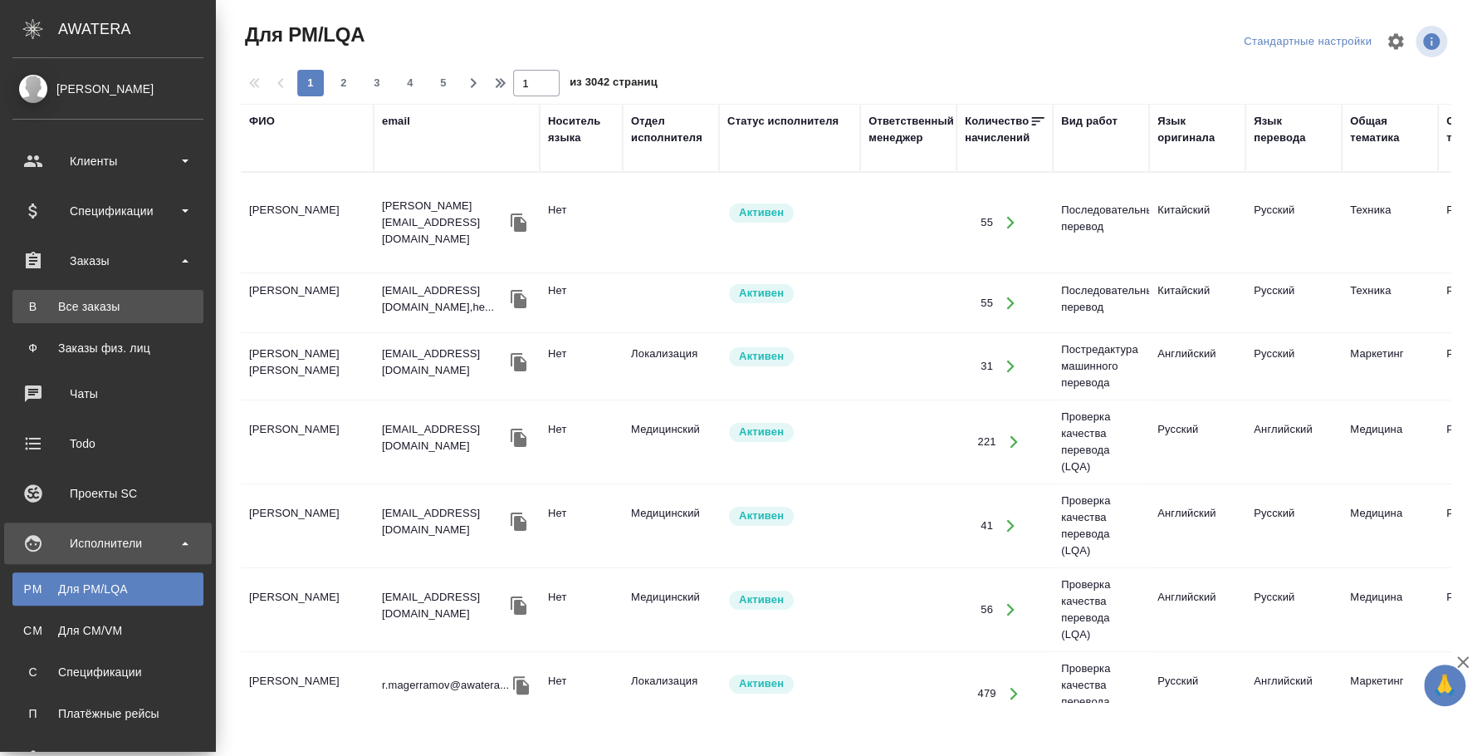
click at [75, 315] on link "В Все заказы" at bounding box center [107, 306] width 191 height 33
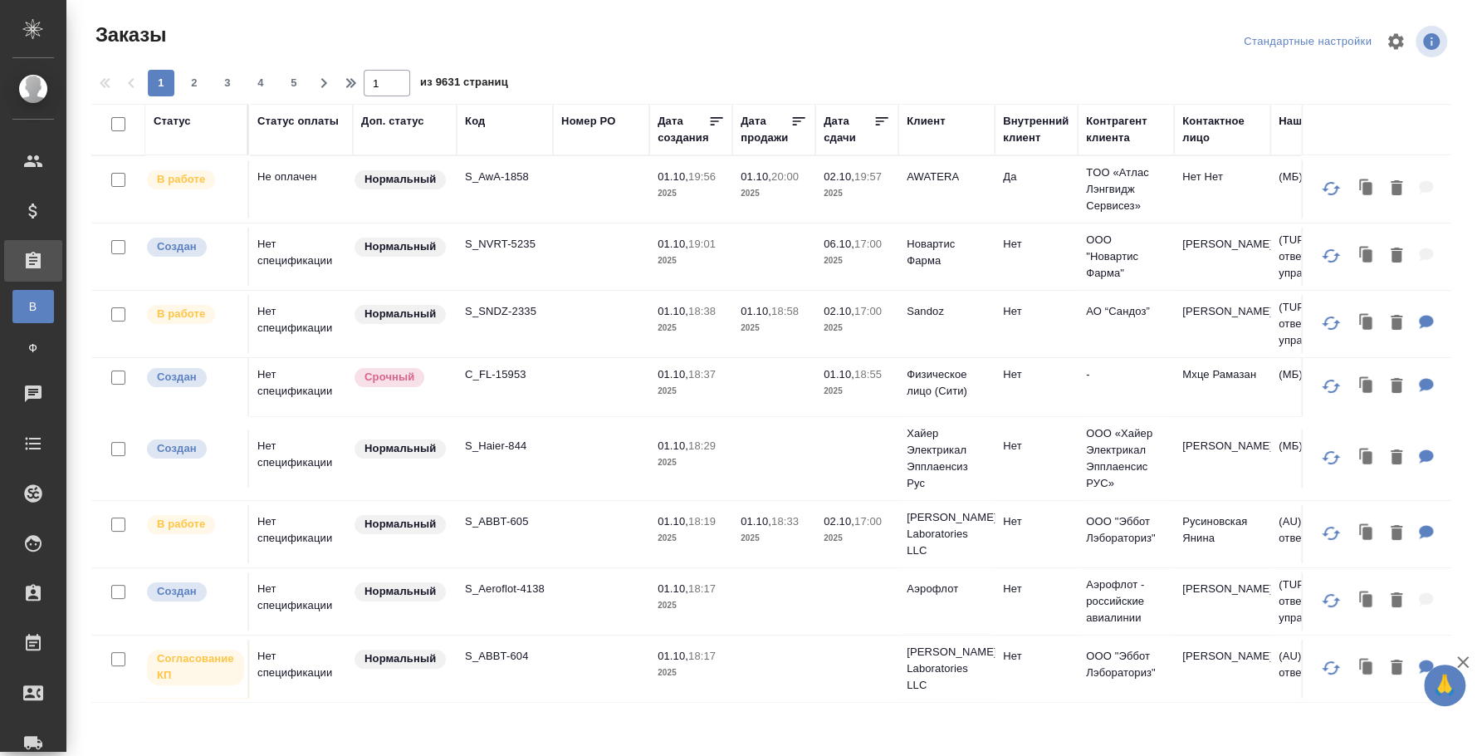
click at [476, 127] on div "Код" at bounding box center [475, 121] width 20 height 17
click at [475, 96] on span "из 9631 страниц" at bounding box center [464, 84] width 88 height 24
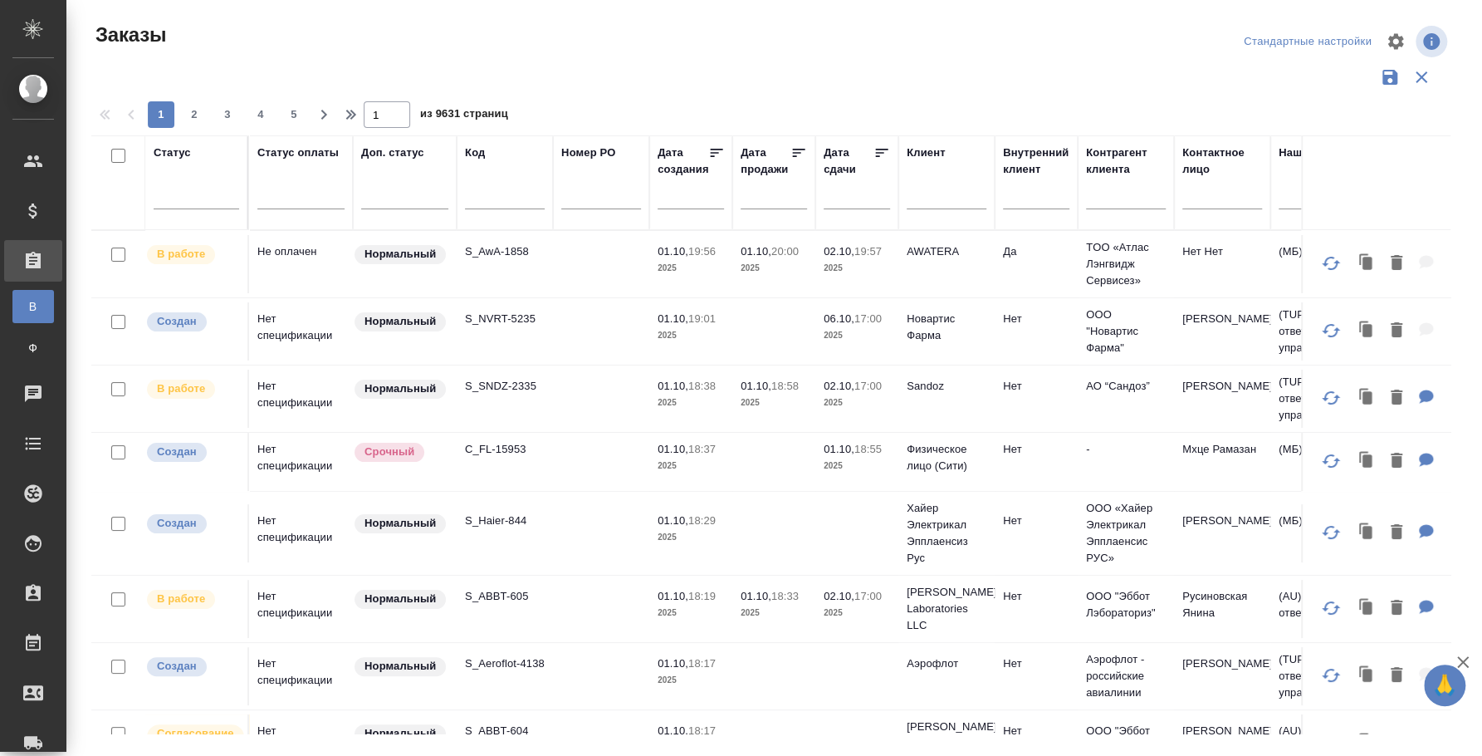
click at [488, 201] on input "text" at bounding box center [505, 199] width 80 height 21
paste input "S_Sparta-132"
type input "S_Sparta-132"
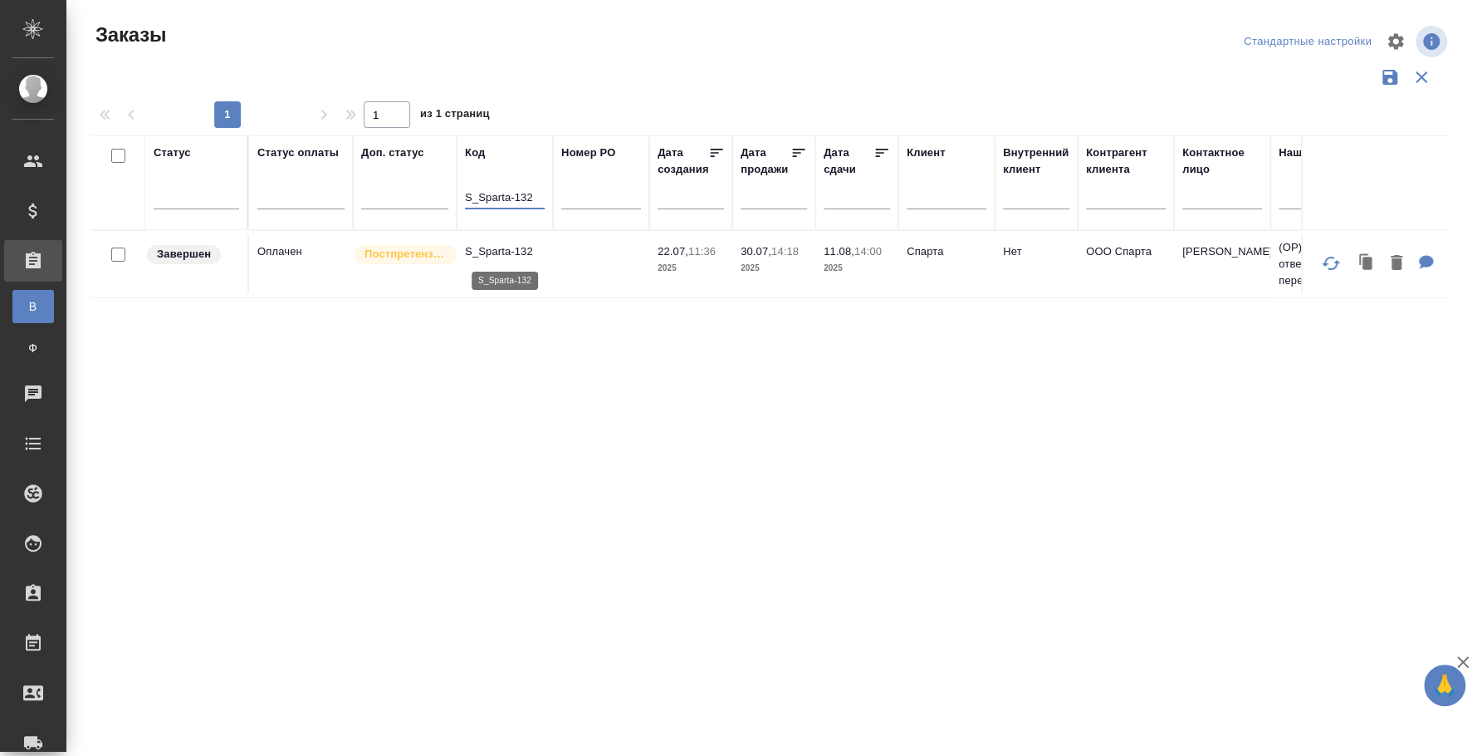
click at [536, 252] on p "S_Sparta-132" at bounding box center [505, 251] width 80 height 17
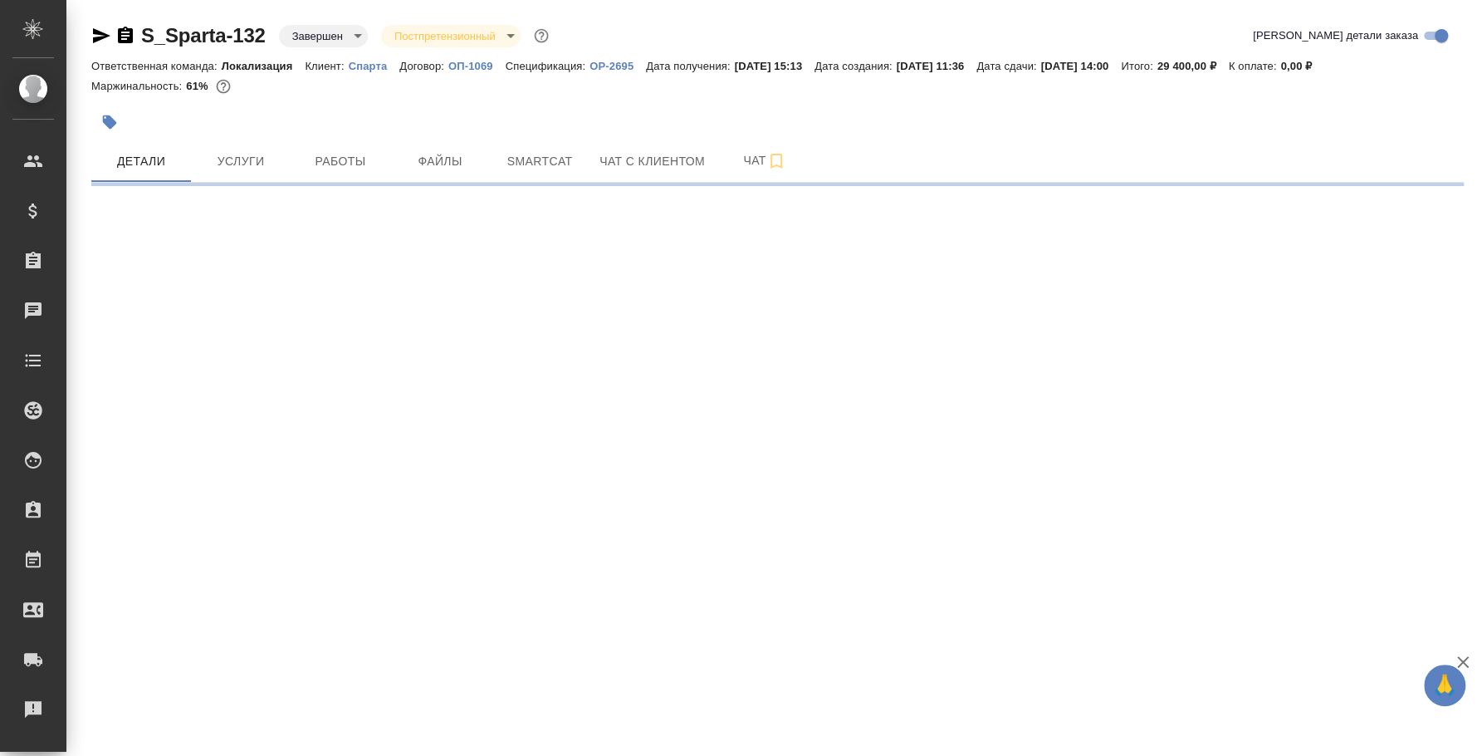
select select "RU"
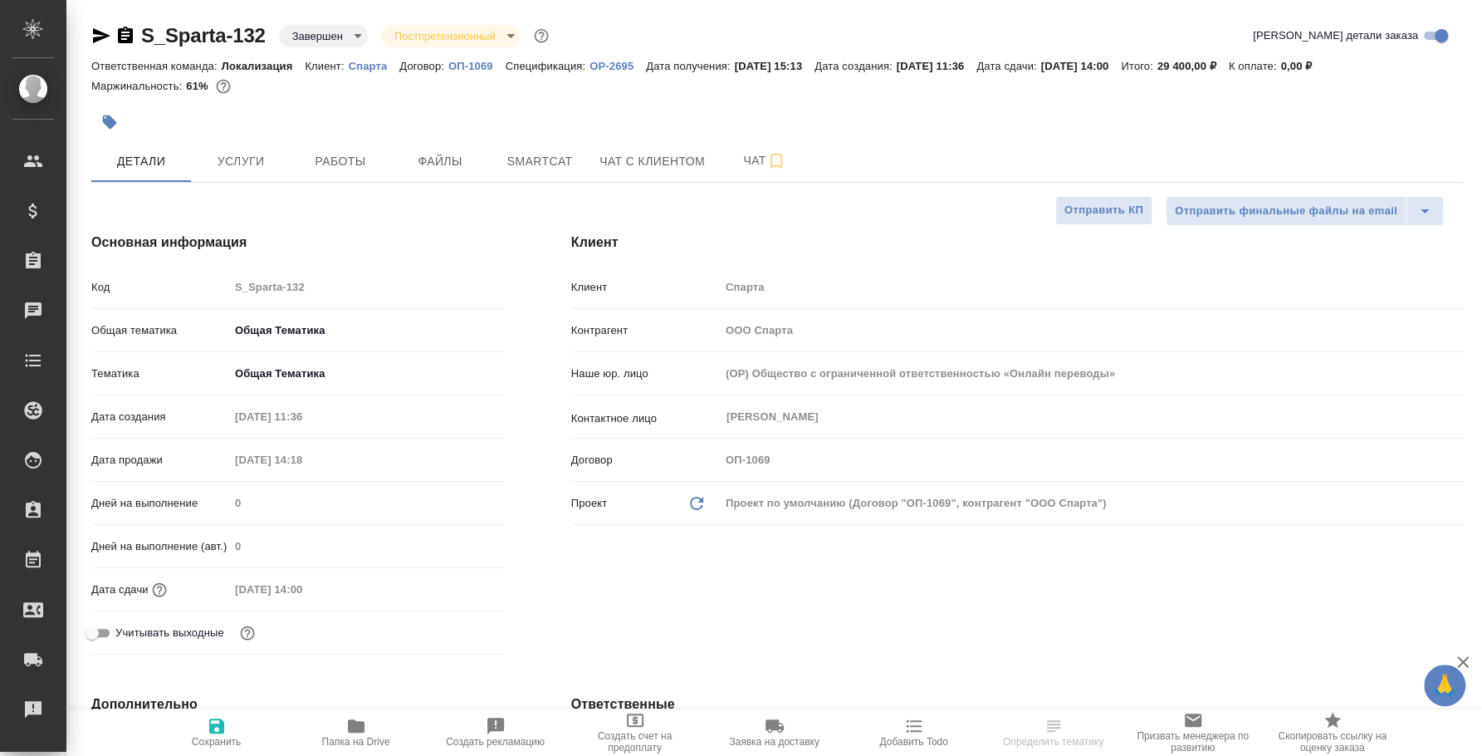
type textarea "x"
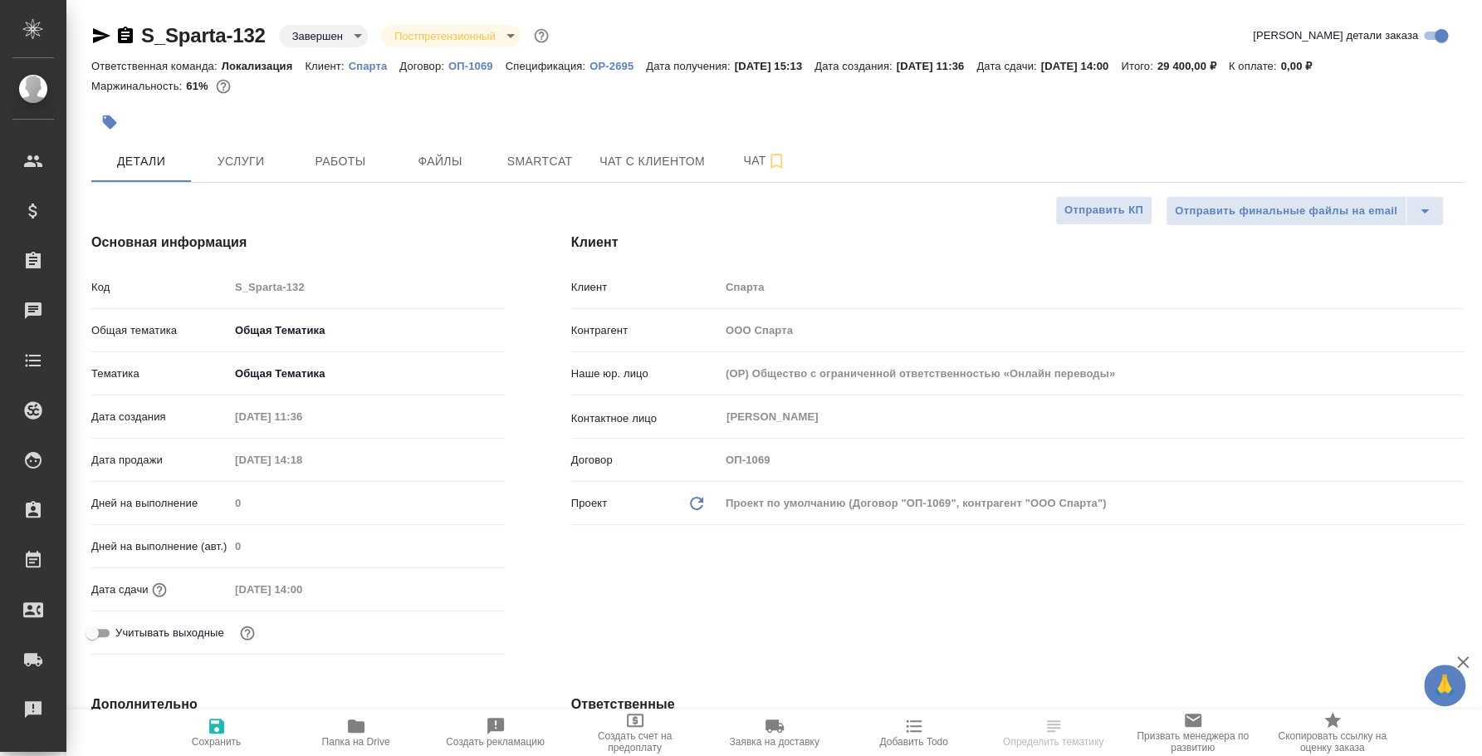
type textarea "x"
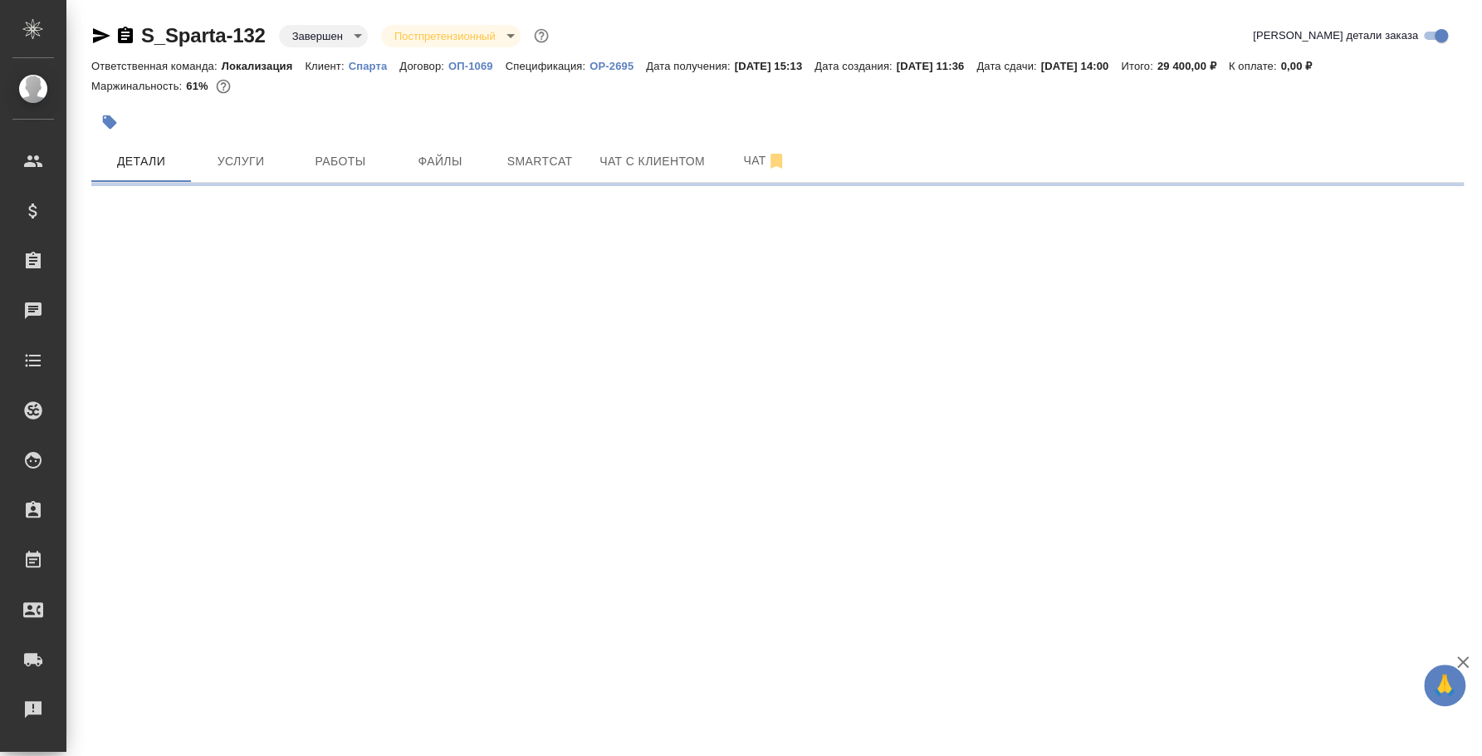
select select "RU"
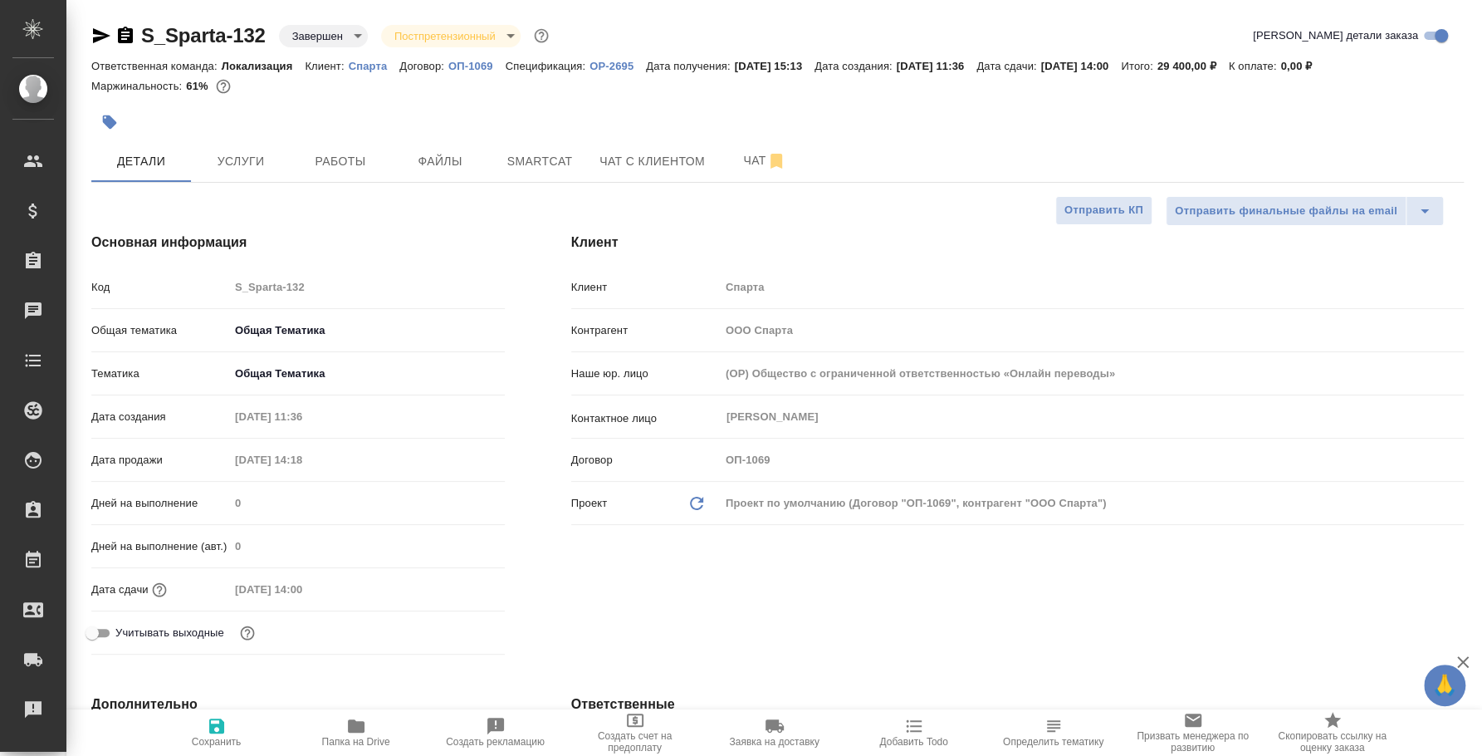
type textarea "x"
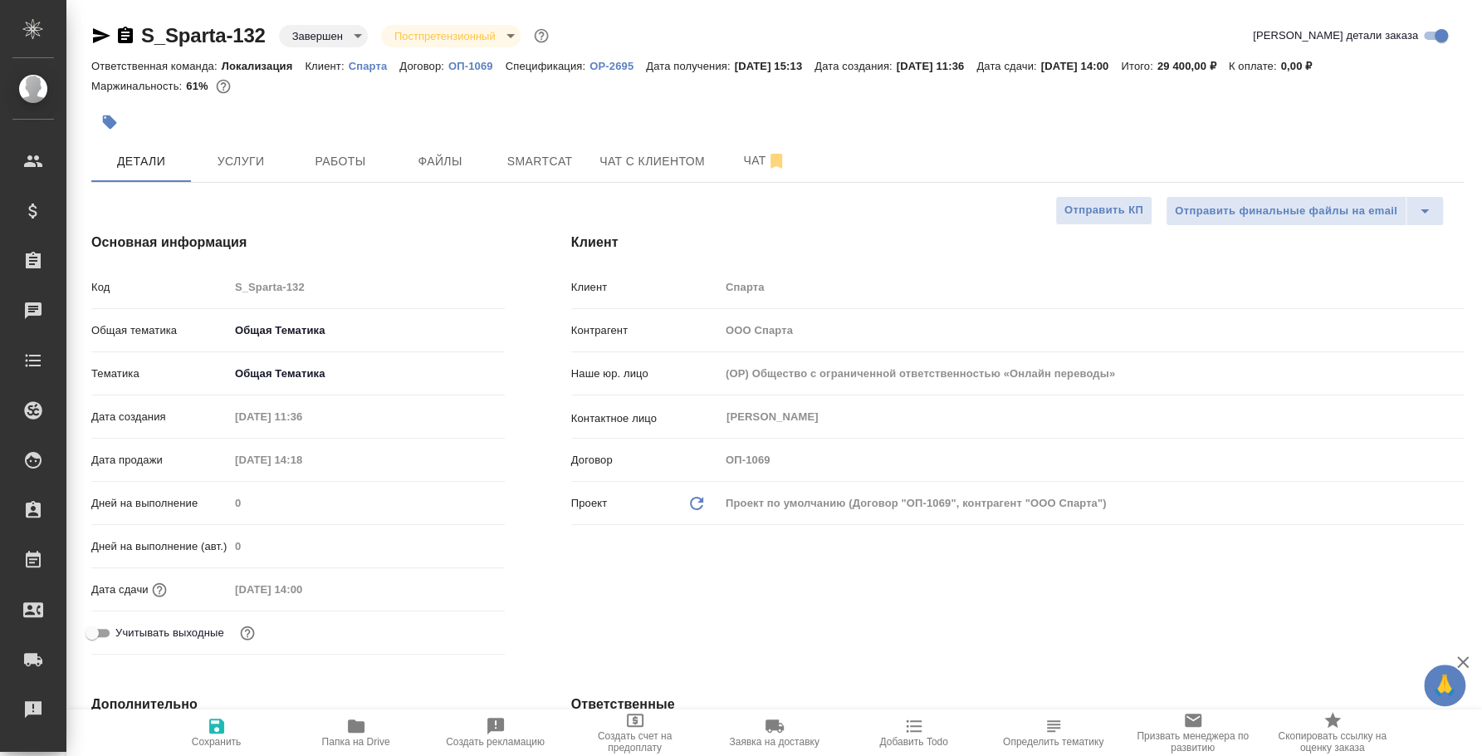
type textarea "x"
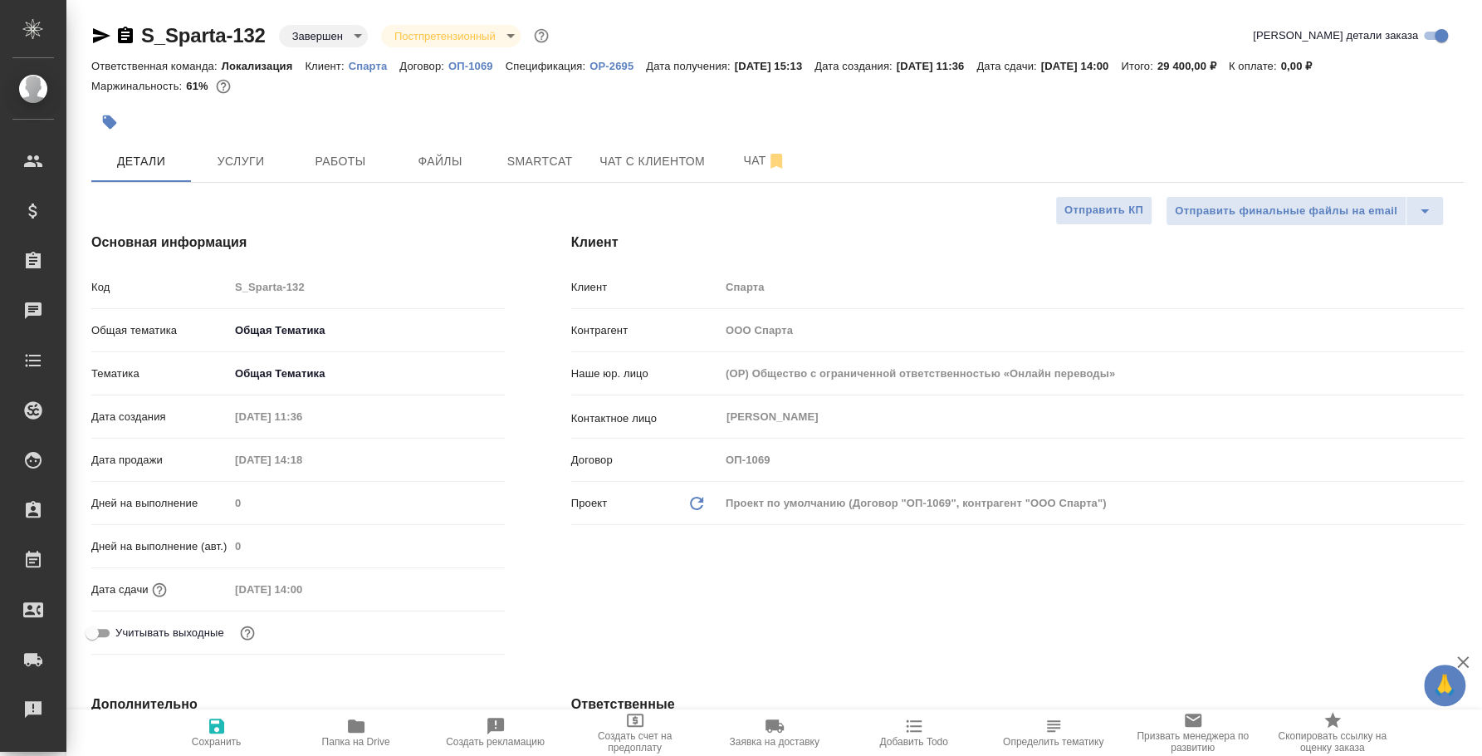
type textarea "x"
